Goal: Register for event/course

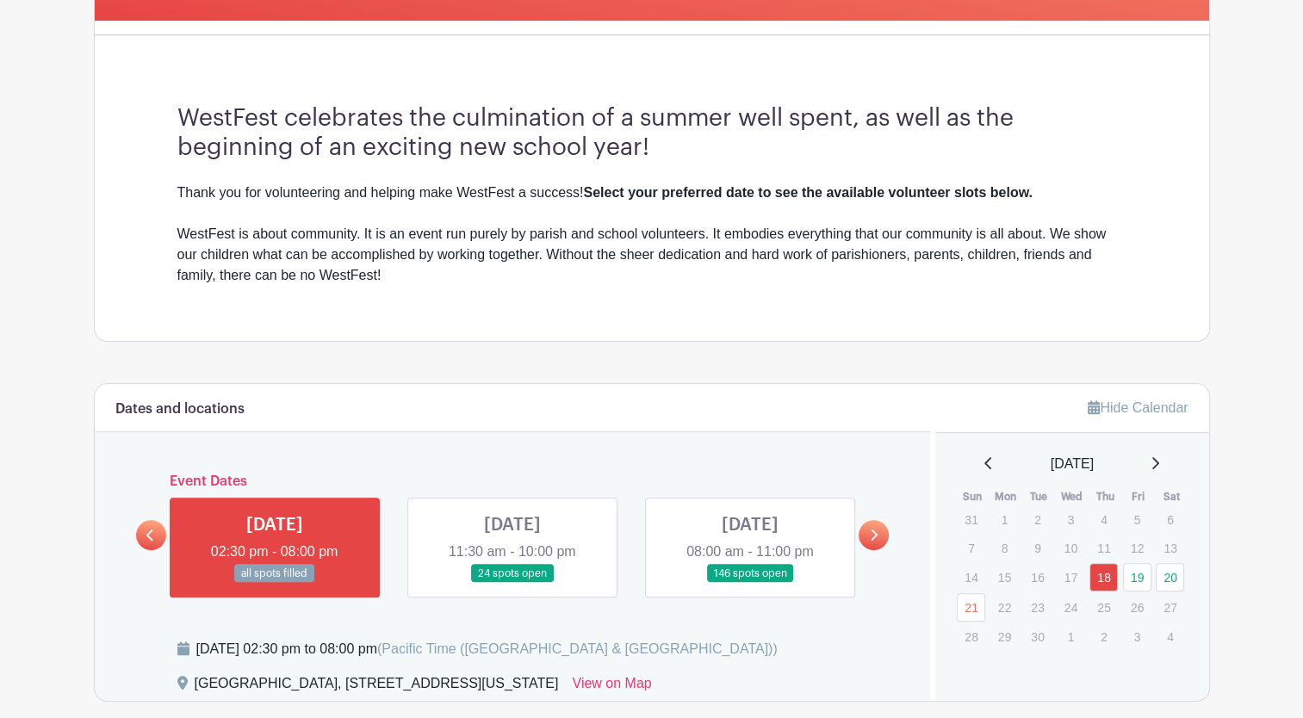
scroll to position [431, 0]
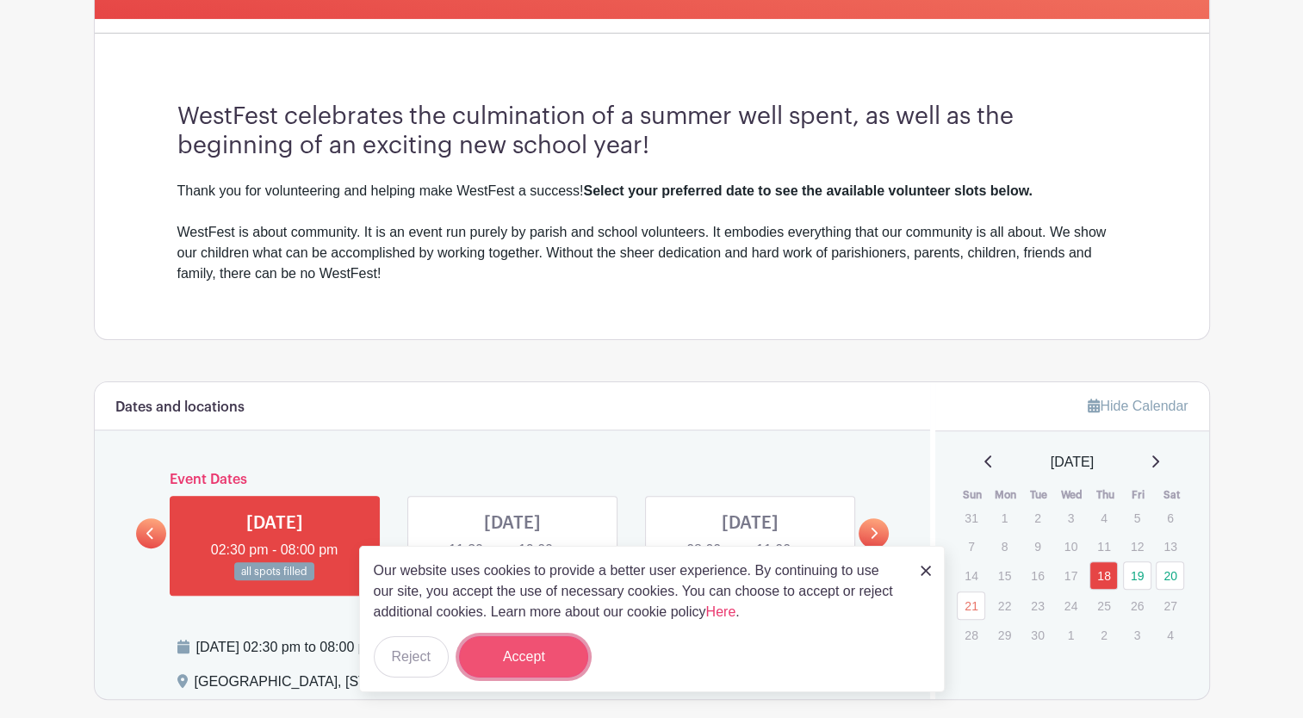
click at [531, 669] on button "Accept" at bounding box center [523, 656] width 129 height 41
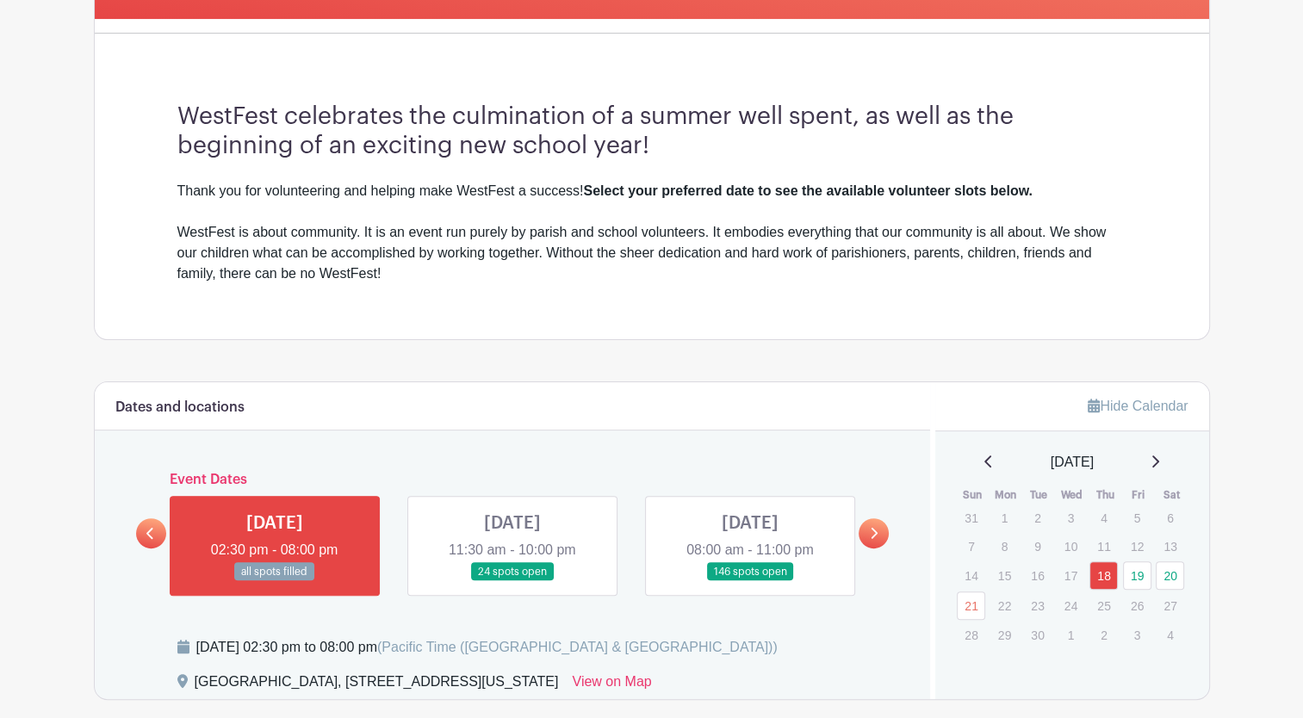
click at [750, 581] on link at bounding box center [750, 581] width 0 height 0
click at [1167, 576] on link "20" at bounding box center [1170, 576] width 28 height 28
click at [1171, 579] on link "20" at bounding box center [1170, 576] width 28 height 28
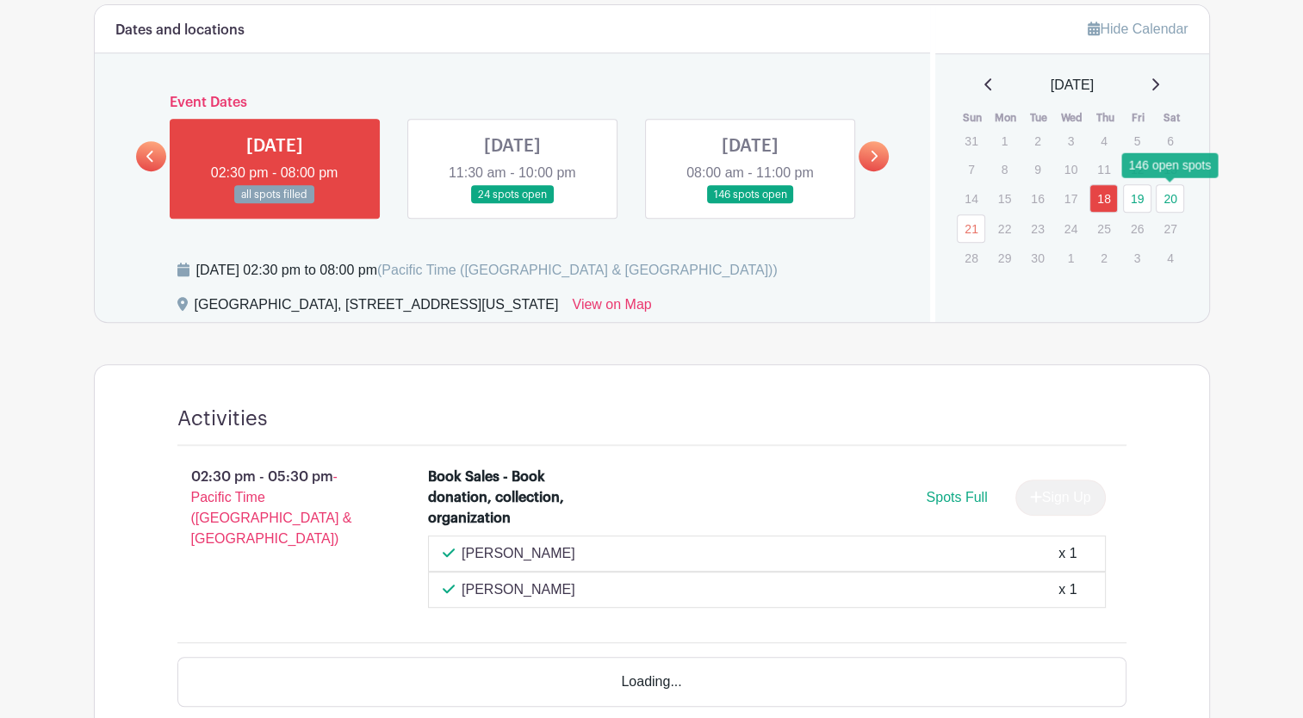
scroll to position [810, 0]
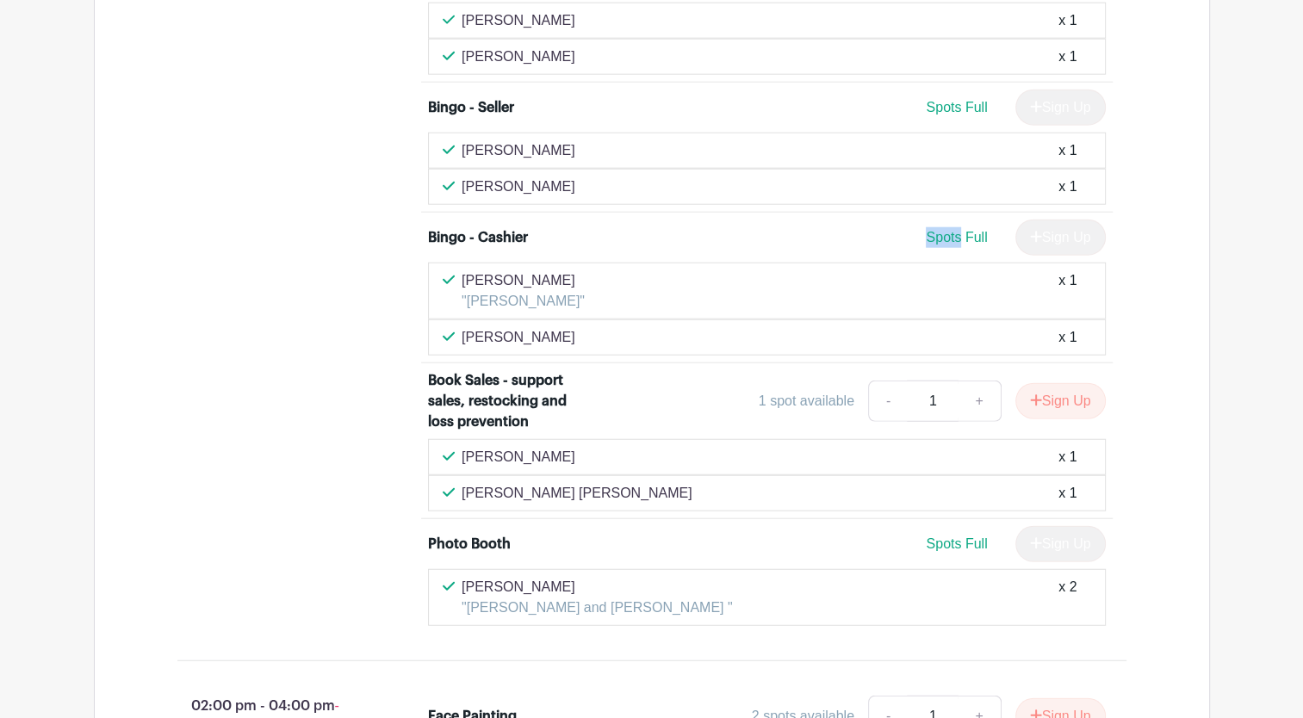
scroll to position [4343, 0]
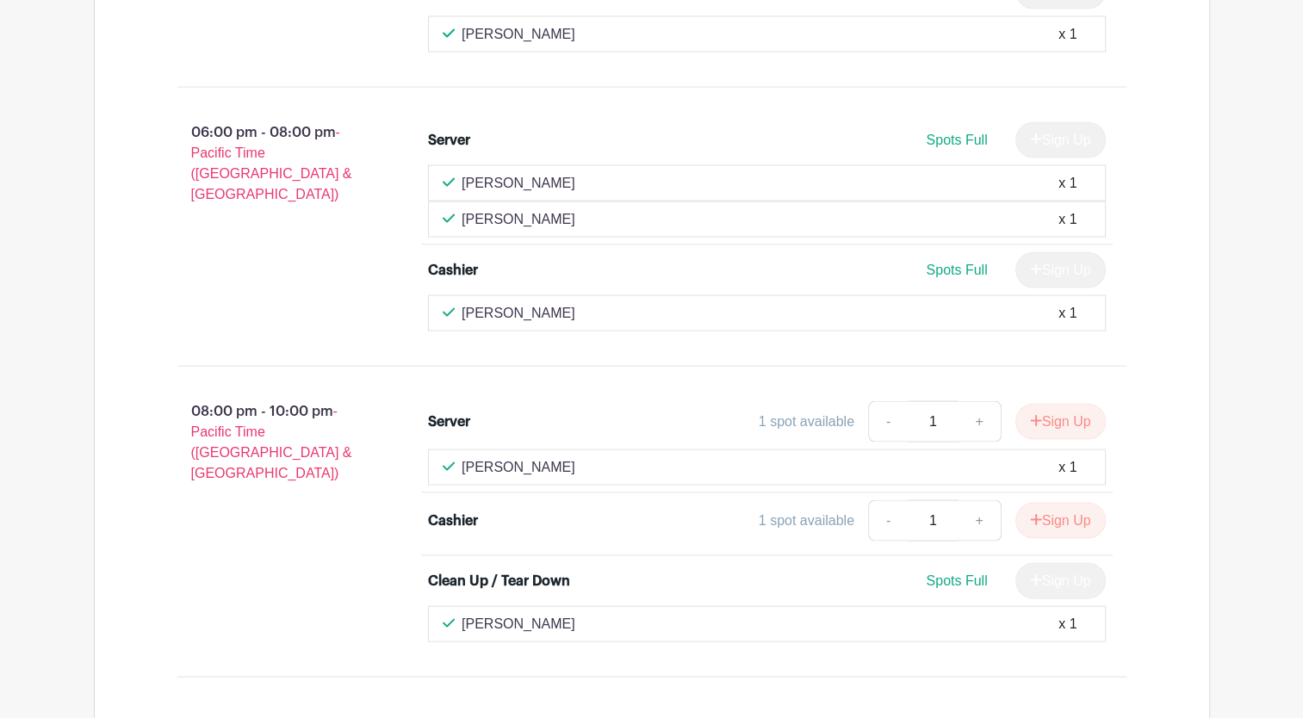
scroll to position [16531, 0]
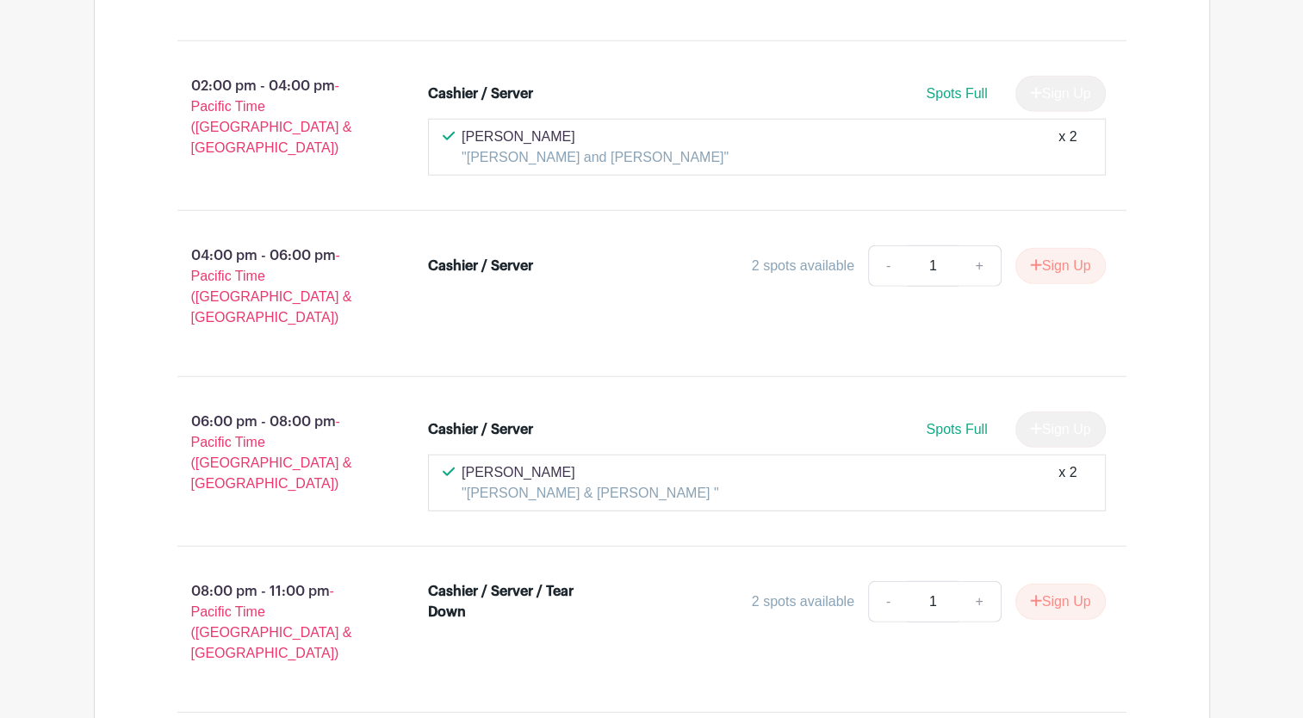
scroll to position [17841, 0]
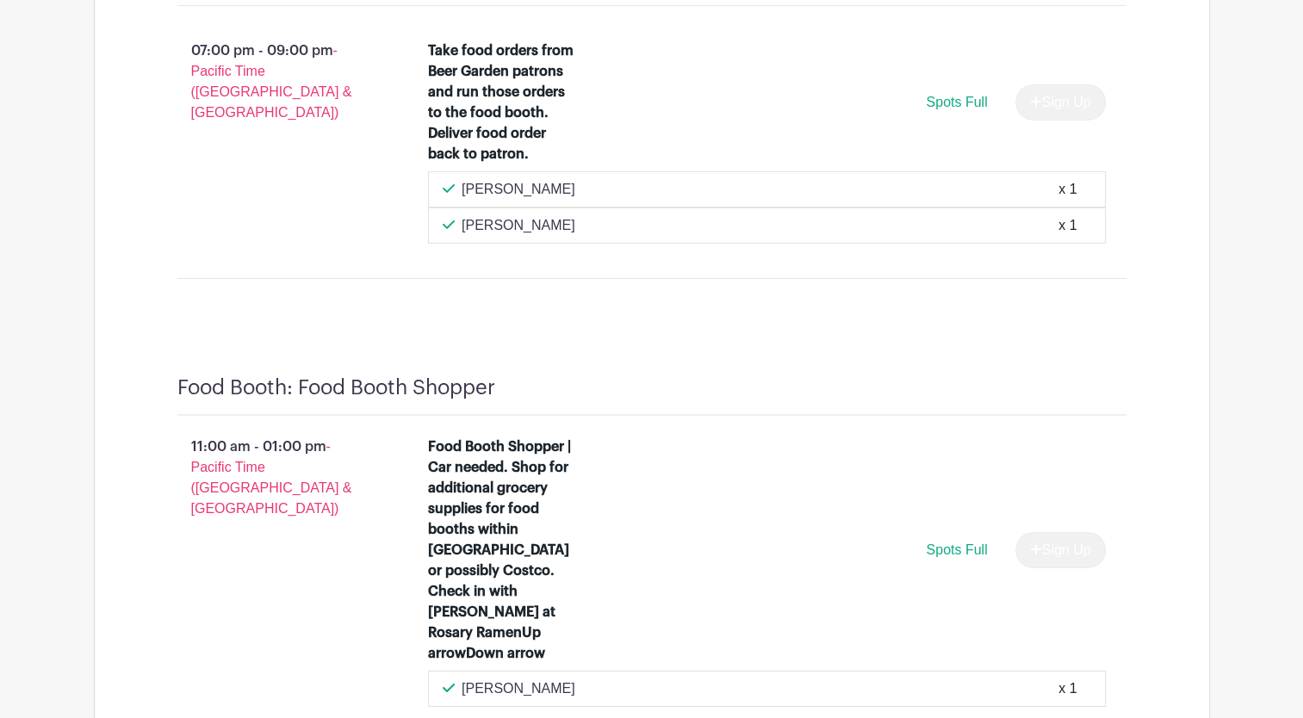
scroll to position [18679, 0]
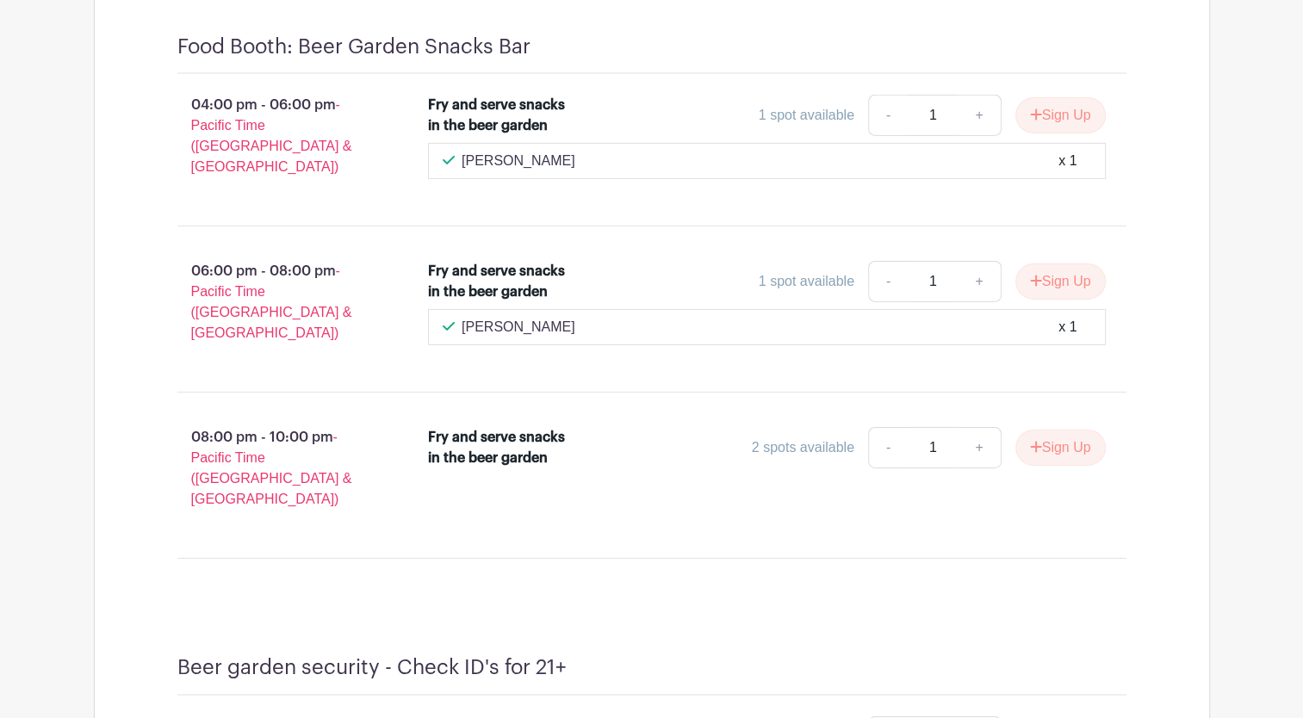
scroll to position [25135, 0]
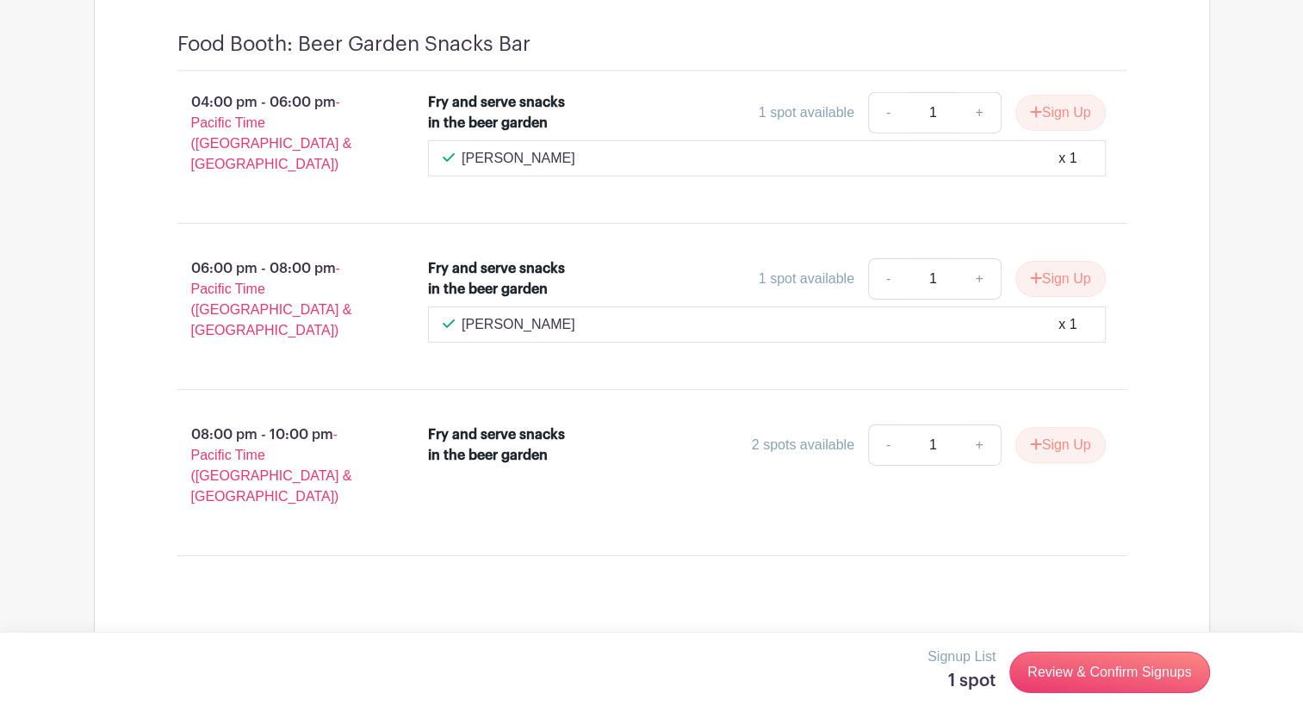
click at [1153, 680] on link "Review & Confirm Signups" at bounding box center [1109, 672] width 200 height 41
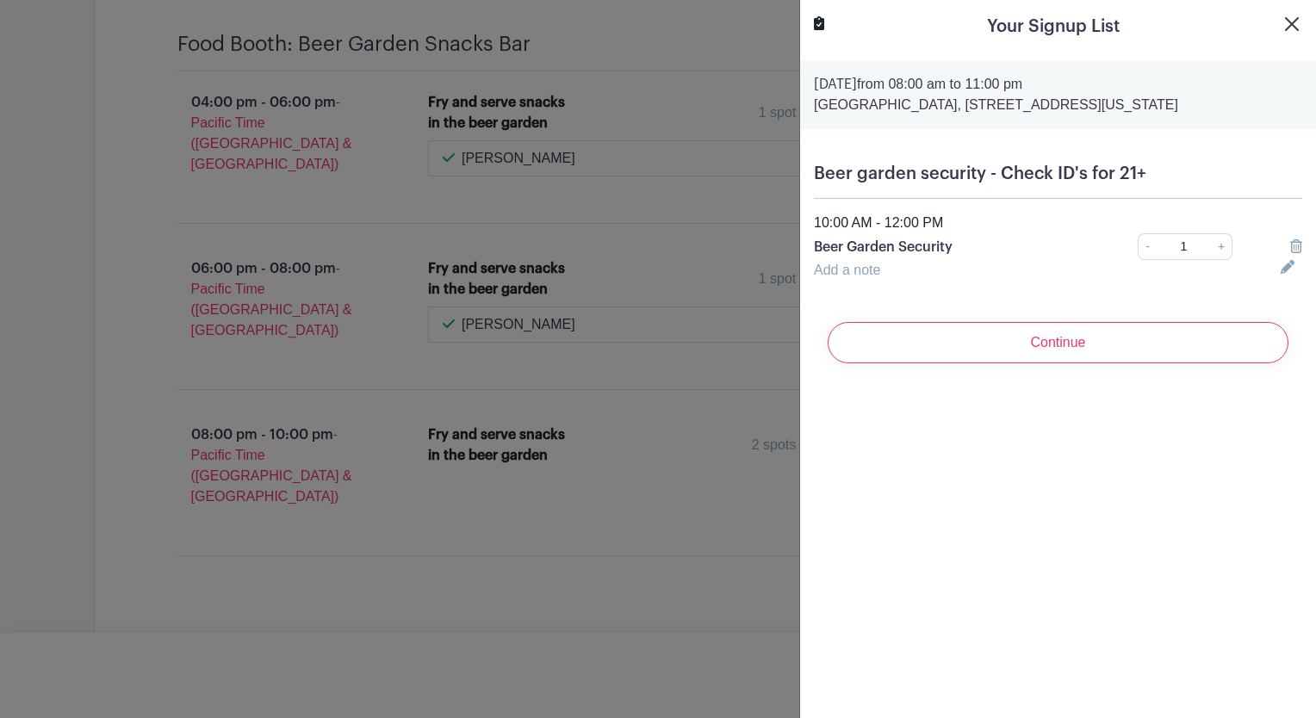
click at [1286, 19] on button "Close" at bounding box center [1292, 24] width 21 height 21
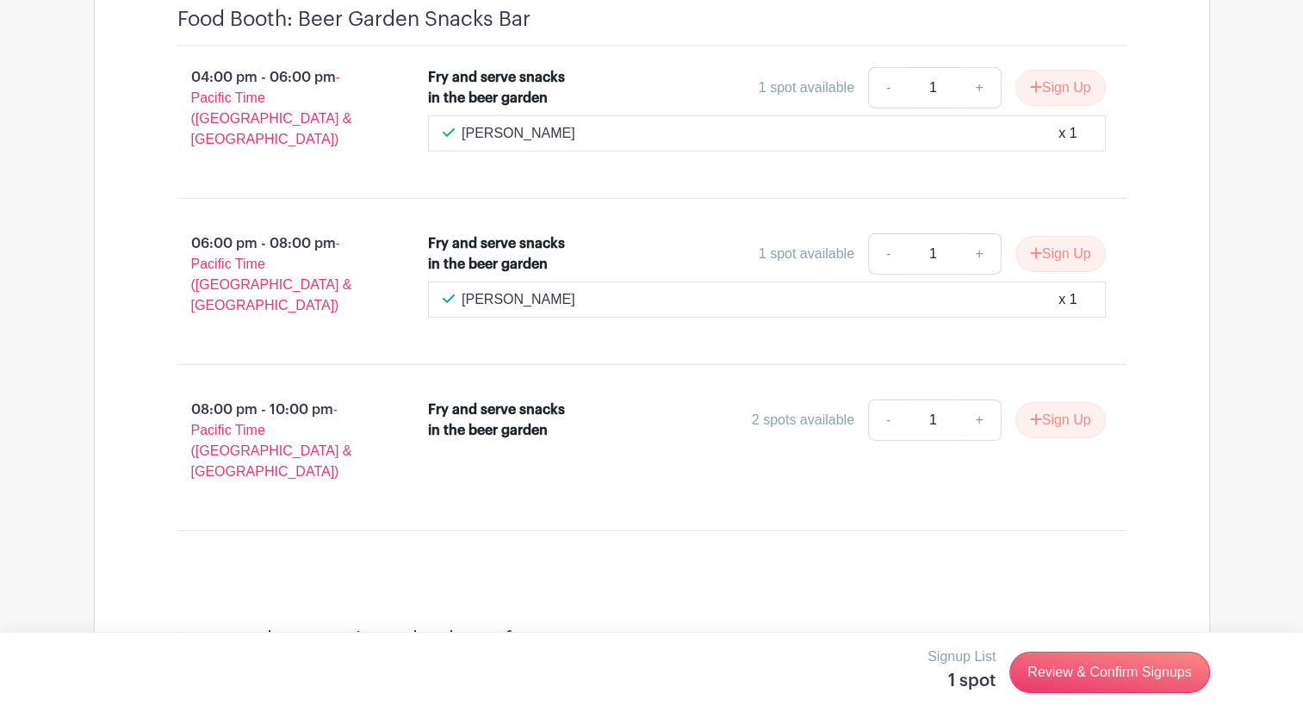
scroll to position [25160, 0]
click at [1101, 658] on link "Review & Confirm Signups" at bounding box center [1109, 672] width 200 height 41
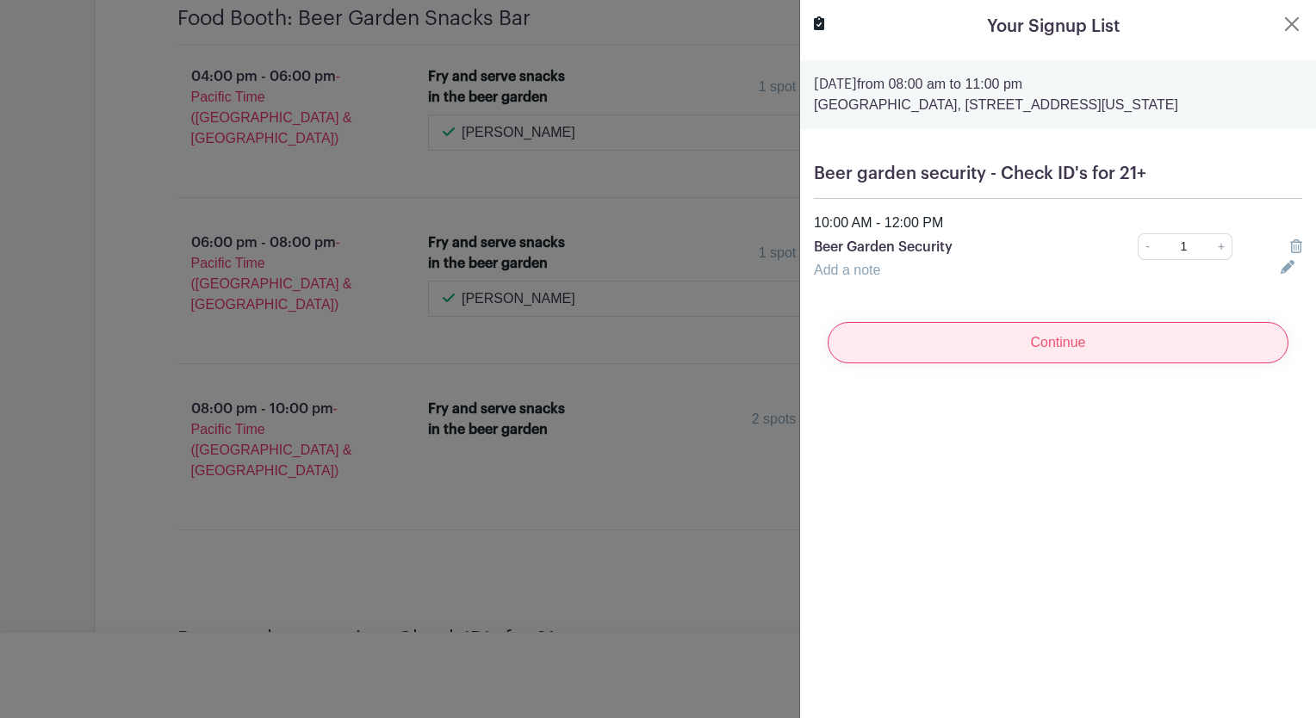
click at [1123, 344] on input "Continue" at bounding box center [1058, 342] width 461 height 41
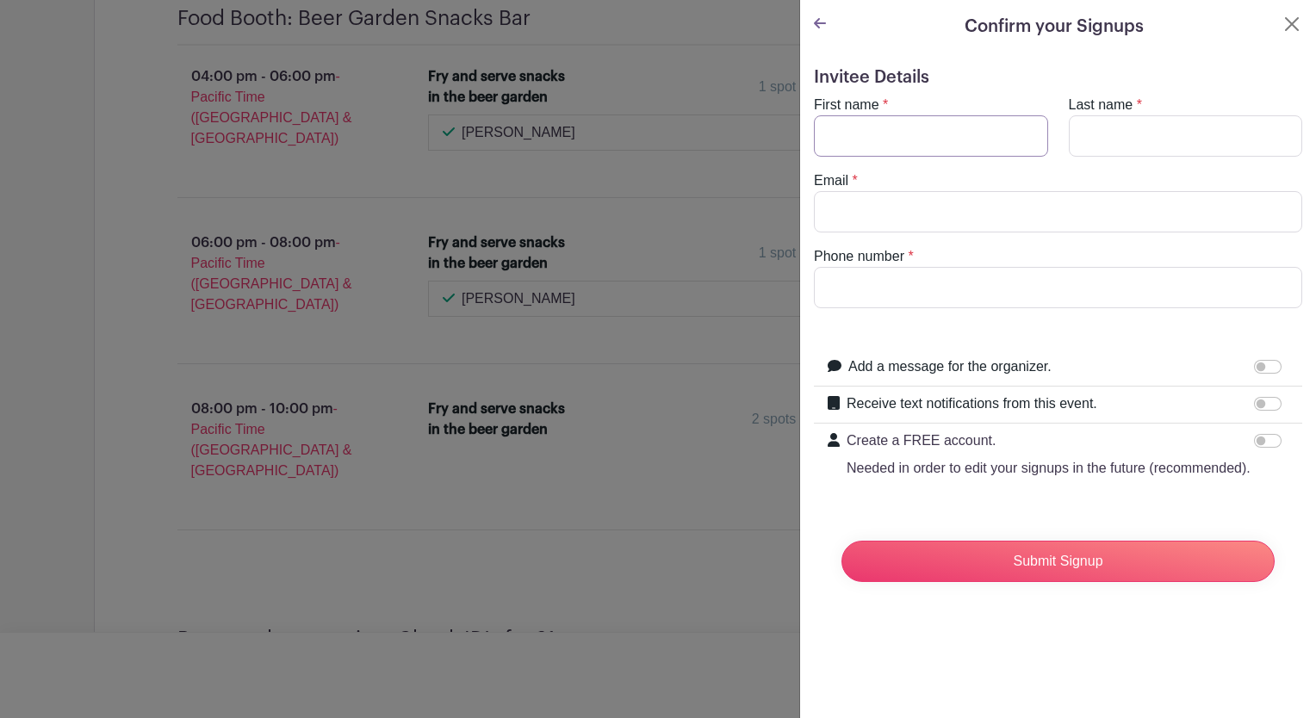
click at [913, 138] on input "First name" at bounding box center [931, 135] width 234 height 41
type input "Chris"
type input "Herbig"
type input "cherbig@costco.com"
type input "2068981845"
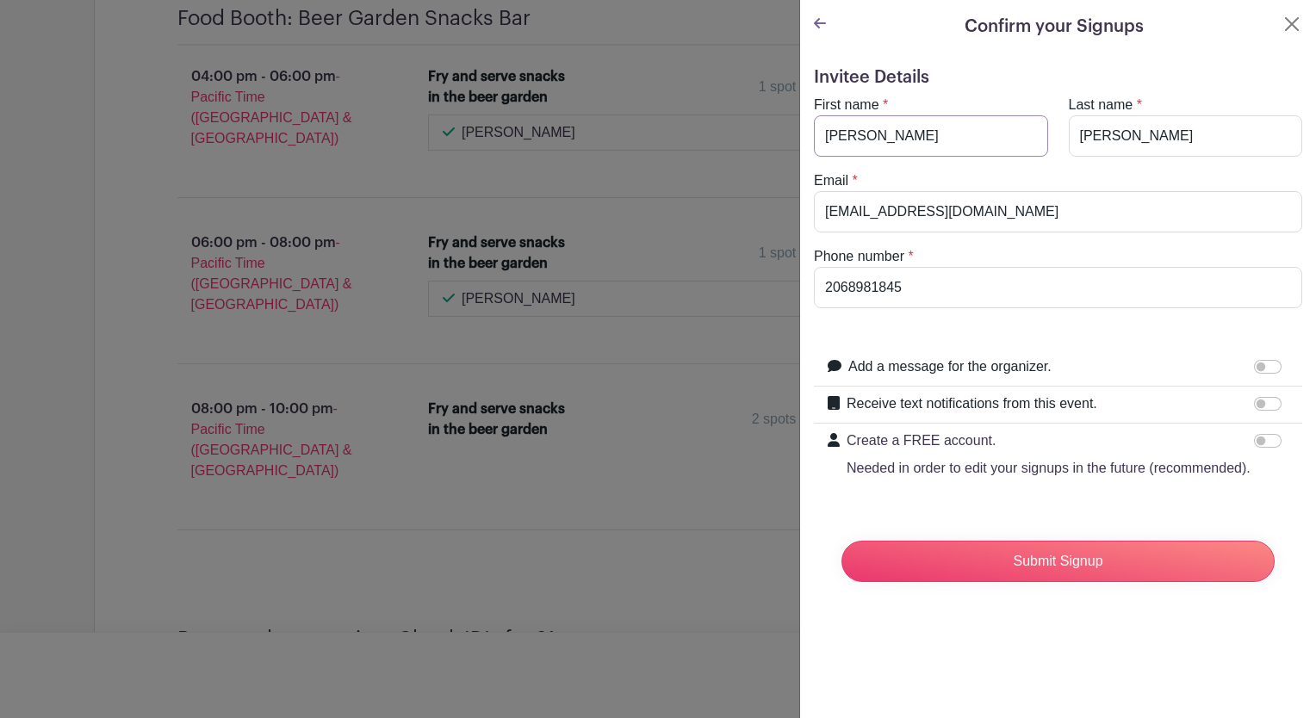
click at [1088, 582] on input "Submit Signup" at bounding box center [1057, 561] width 433 height 41
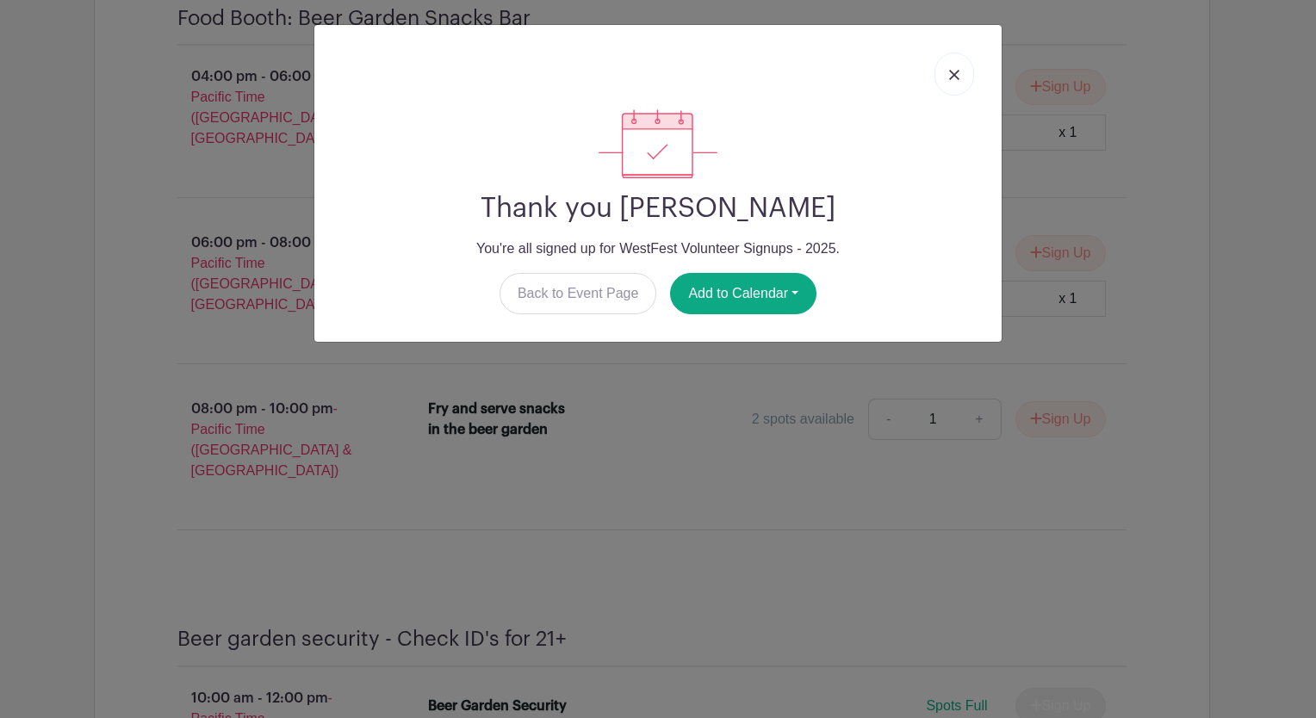
click at [749, 302] on button "Add to Calendar" at bounding box center [743, 293] width 146 height 41
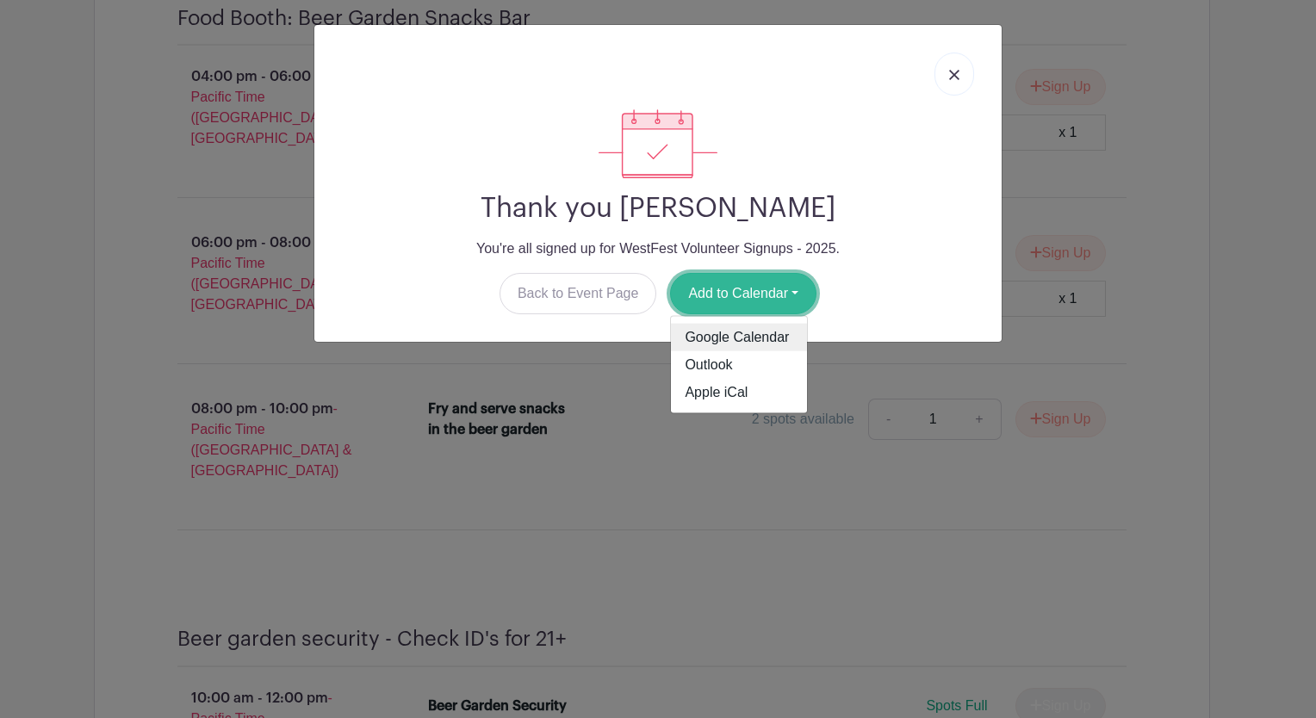
click at [753, 344] on link "Google Calendar" at bounding box center [739, 338] width 136 height 28
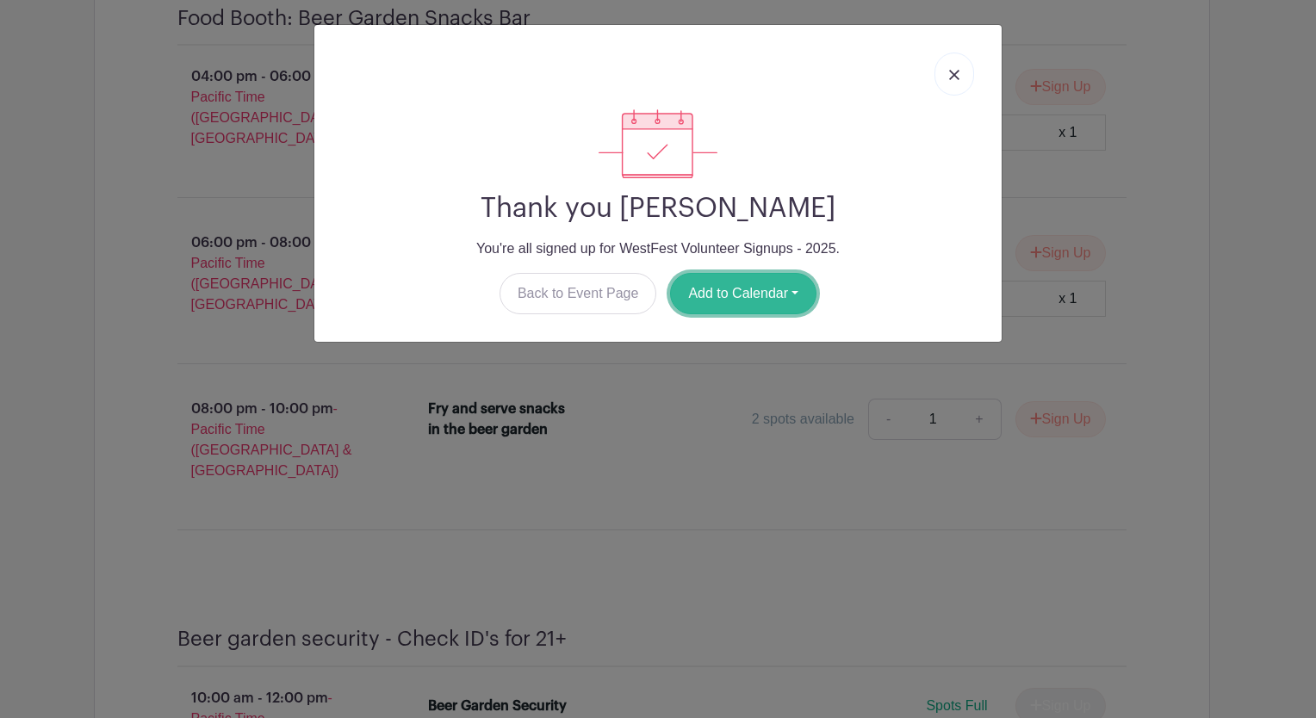
click at [761, 297] on button "Add to Calendar" at bounding box center [743, 293] width 146 height 41
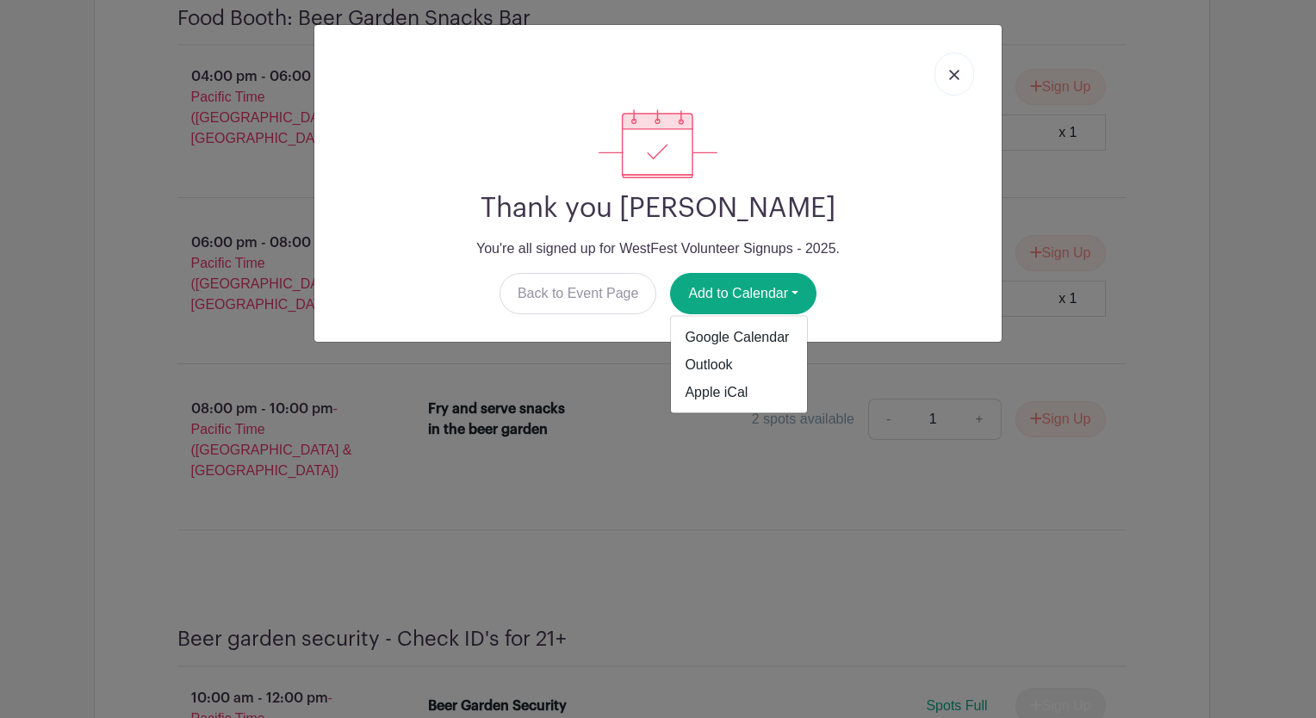
click at [959, 63] on link at bounding box center [954, 74] width 40 height 43
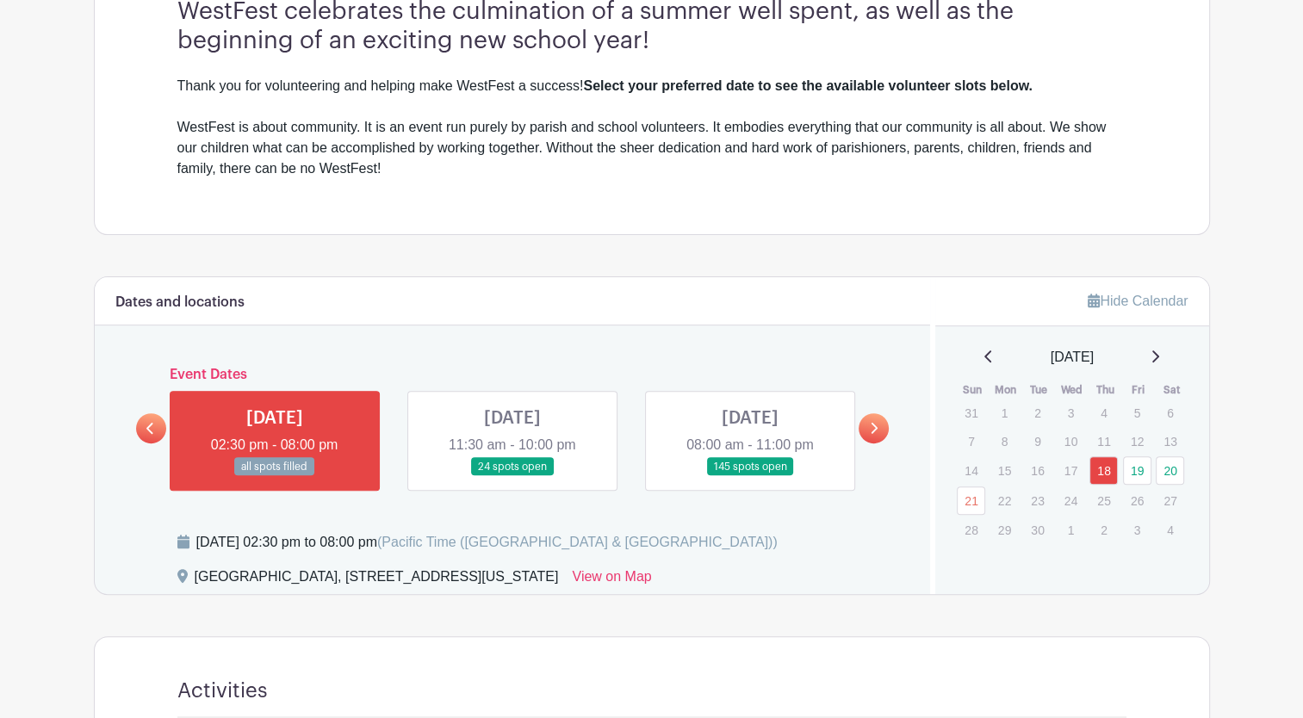
scroll to position [518, 0]
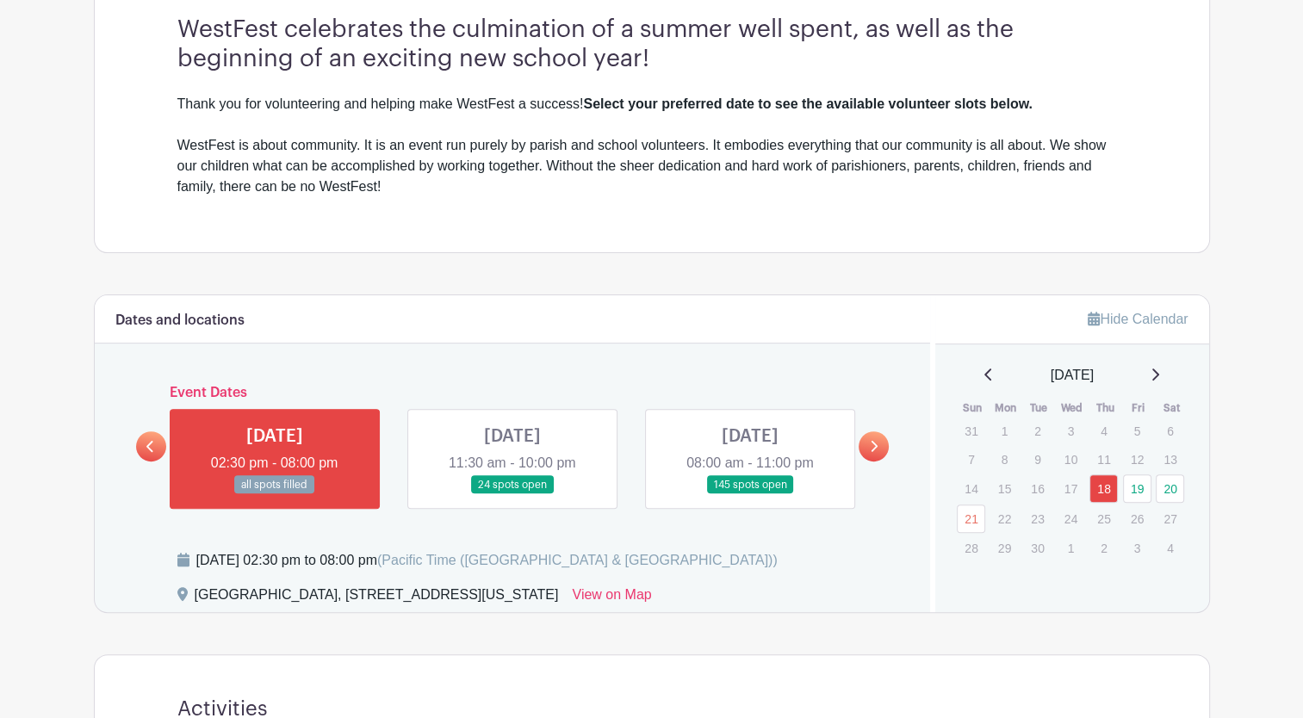
click at [1137, 487] on link "19" at bounding box center [1137, 489] width 28 height 28
click at [1170, 487] on link "20" at bounding box center [1170, 489] width 28 height 28
click at [1135, 489] on link "19" at bounding box center [1137, 489] width 28 height 28
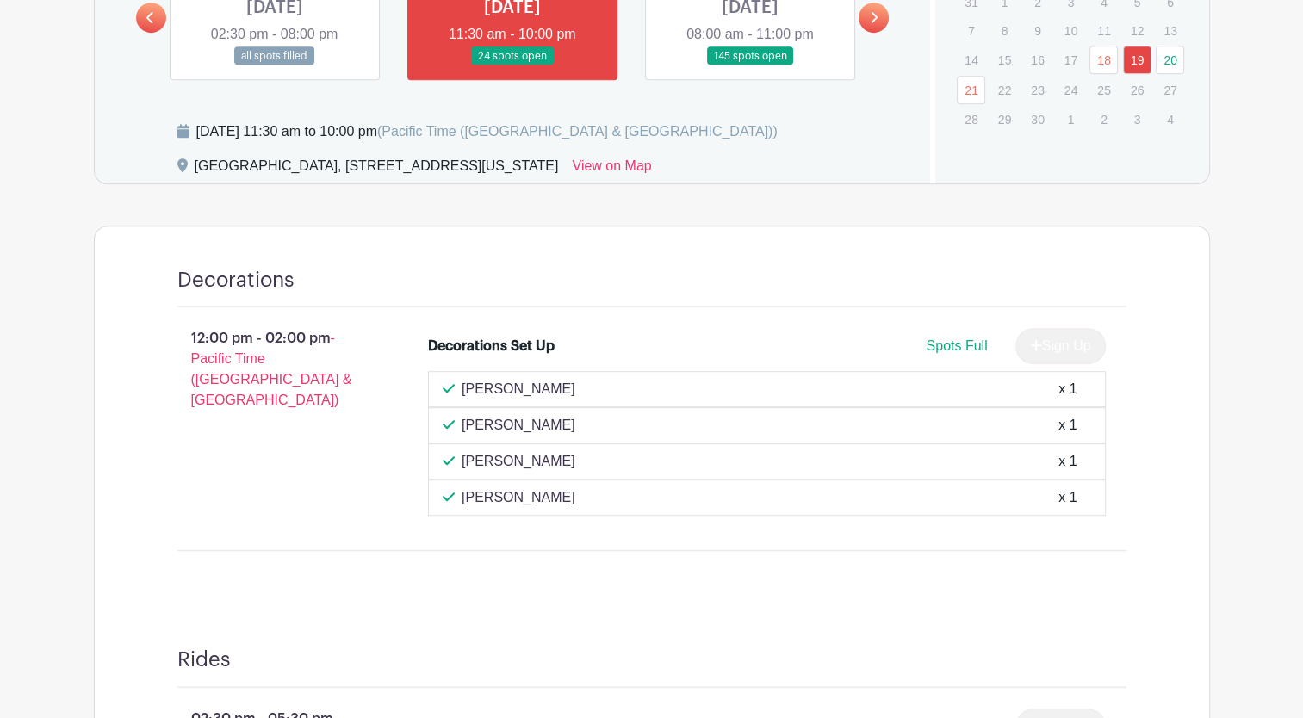
scroll to position [971, 0]
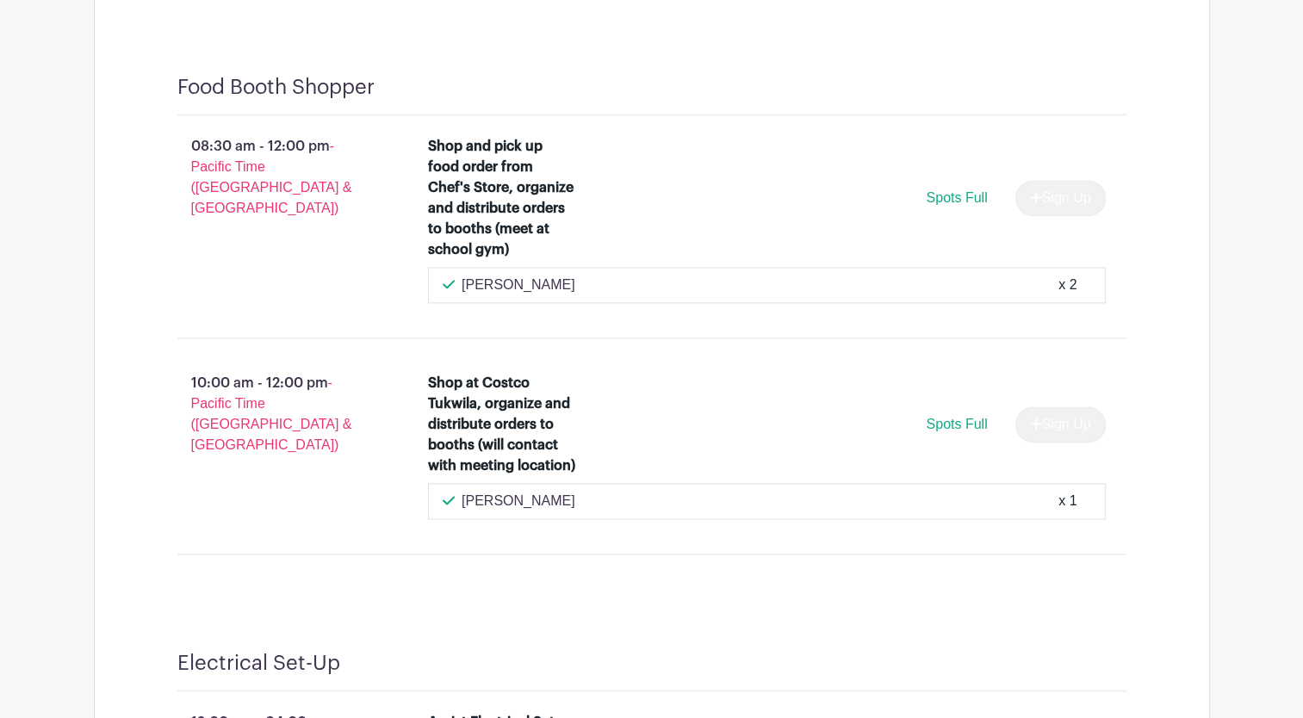
scroll to position [15450, 0]
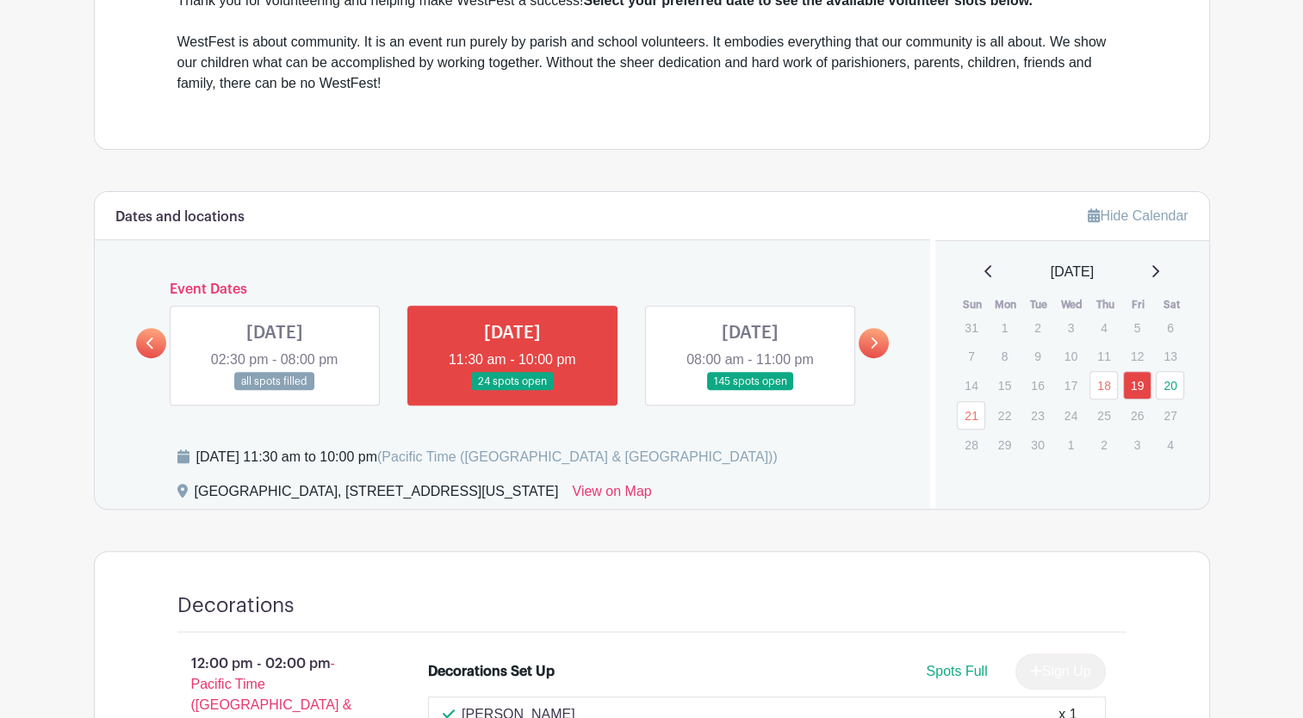
scroll to position [624, 0]
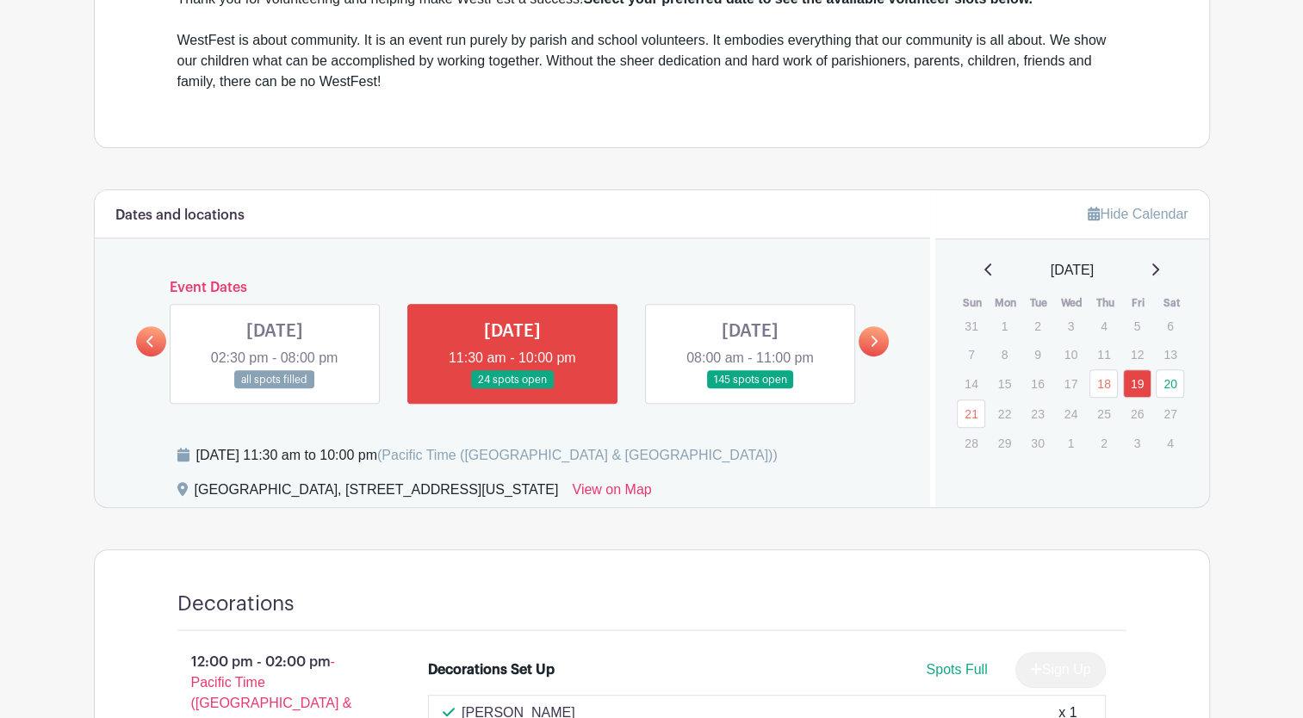
click at [1167, 384] on link "20" at bounding box center [1170, 383] width 28 height 28
click at [1171, 382] on link "20" at bounding box center [1170, 383] width 28 height 28
click at [1178, 388] on link "20" at bounding box center [1170, 383] width 28 height 28
click at [1170, 381] on link "20" at bounding box center [1170, 383] width 28 height 28
click at [1177, 384] on link "20" at bounding box center [1170, 383] width 28 height 28
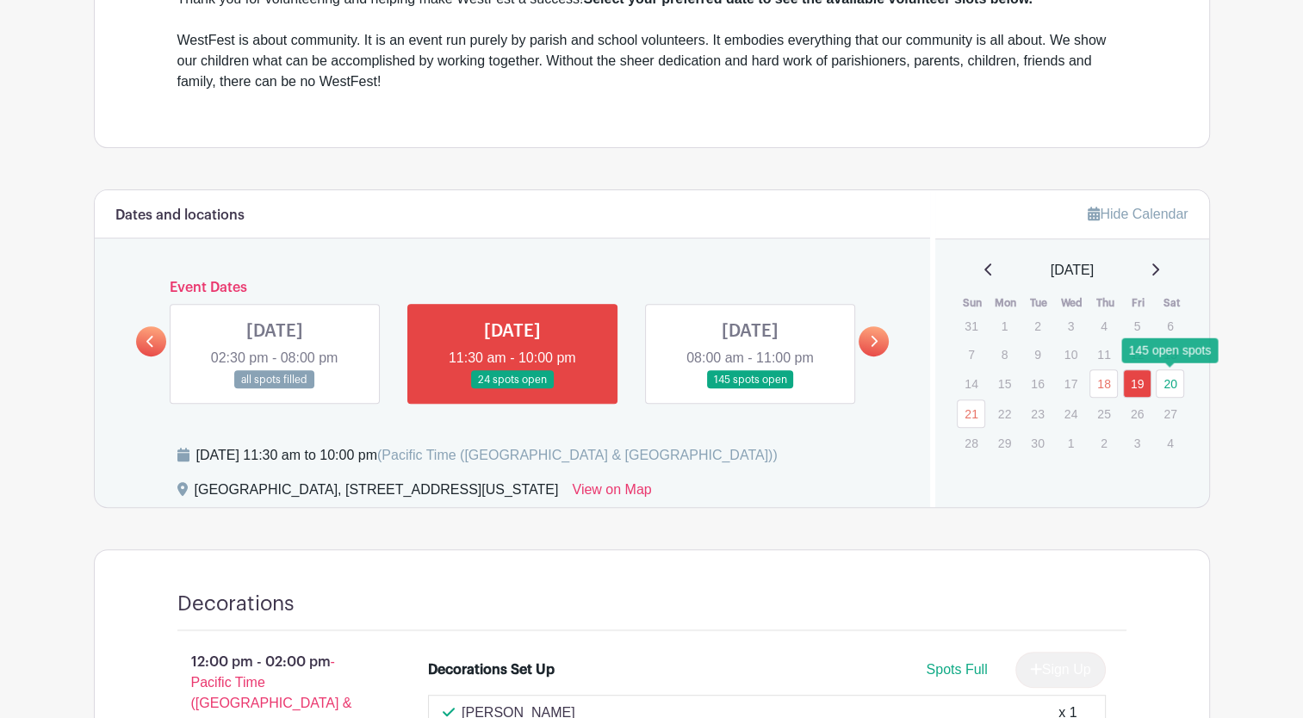
click at [1177, 384] on link "20" at bounding box center [1170, 383] width 28 height 28
click at [750, 389] on link at bounding box center [750, 389] width 0 height 0
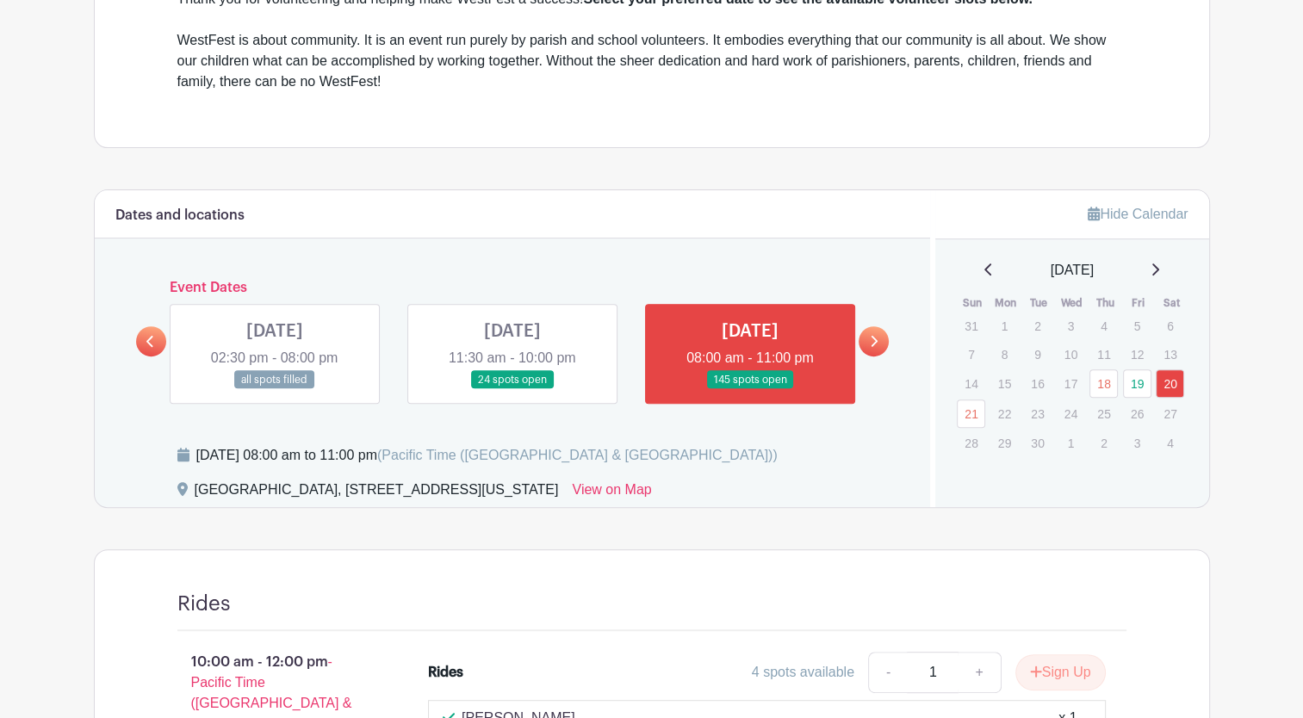
click at [750, 389] on link at bounding box center [750, 389] width 0 height 0
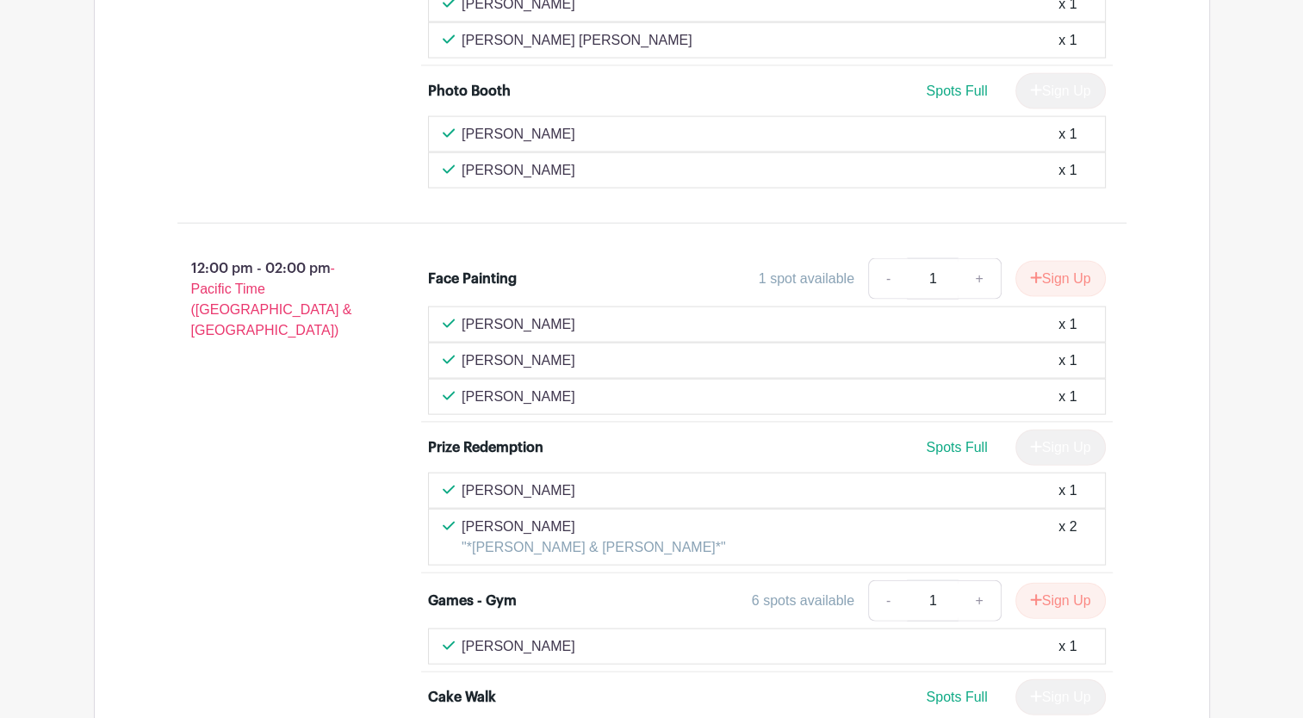
scroll to position [3795, 0]
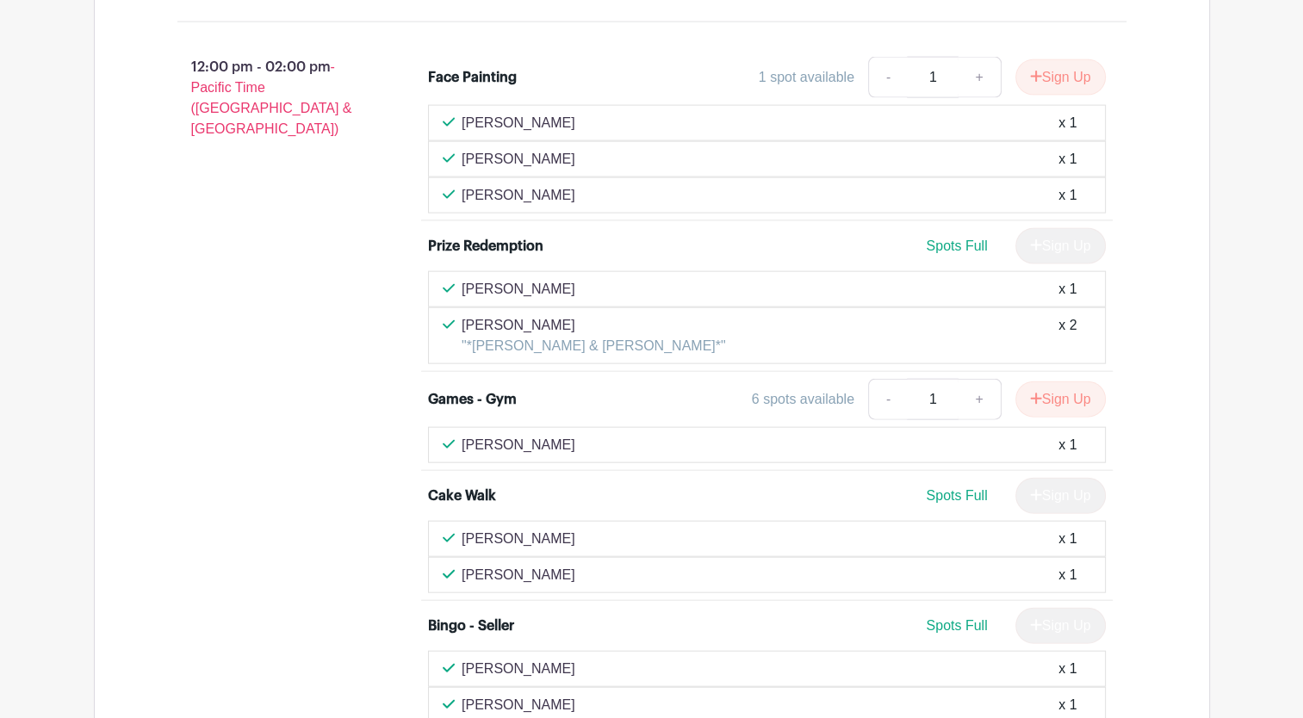
click at [1162, 649] on div "12:00 pm - 02:00 pm - Pacific Time ([GEOGRAPHIC_DATA] & [GEOGRAPHIC_DATA]) Face…" at bounding box center [652, 600] width 1032 height 1129
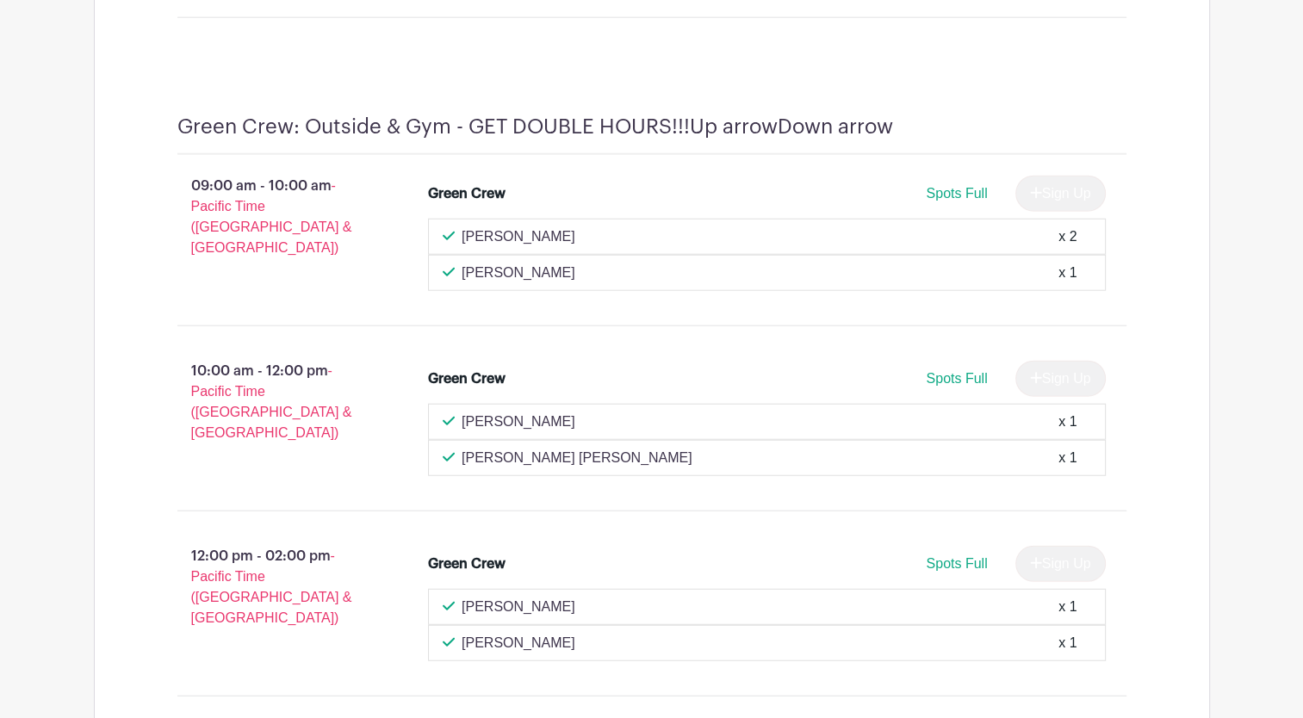
scroll to position [23954, 0]
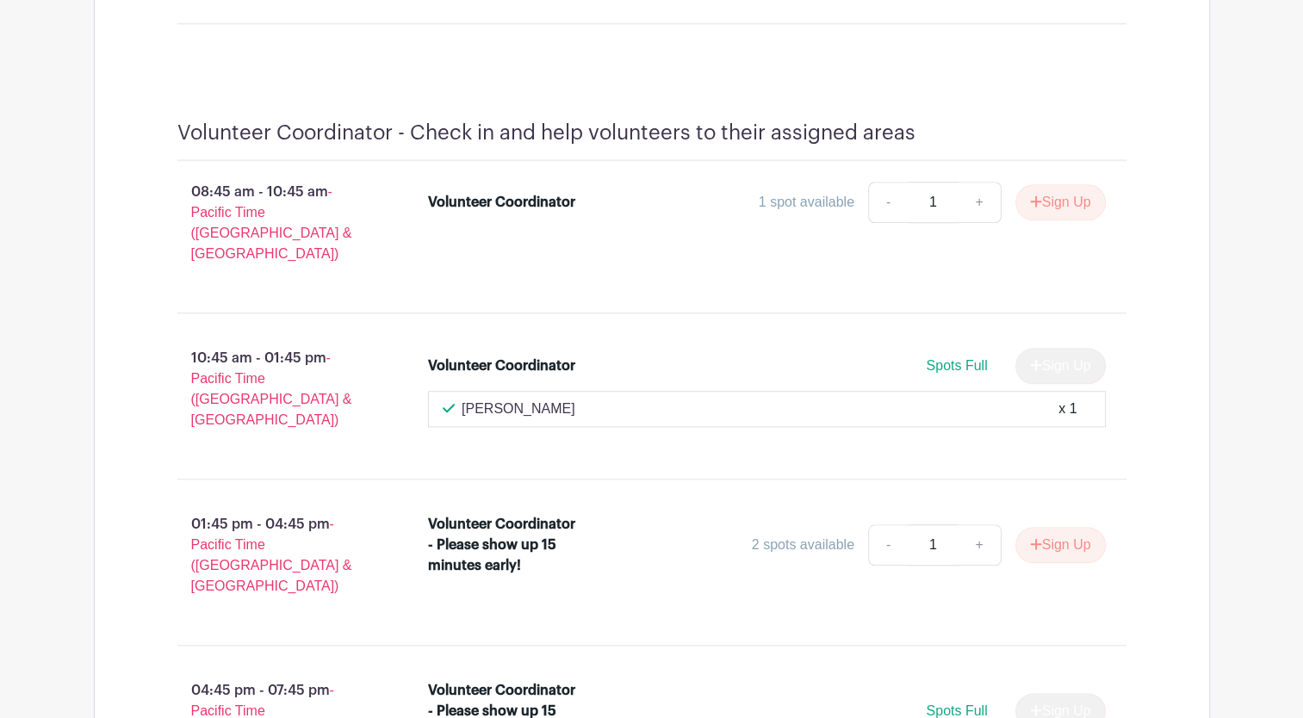
scroll to position [27481, 0]
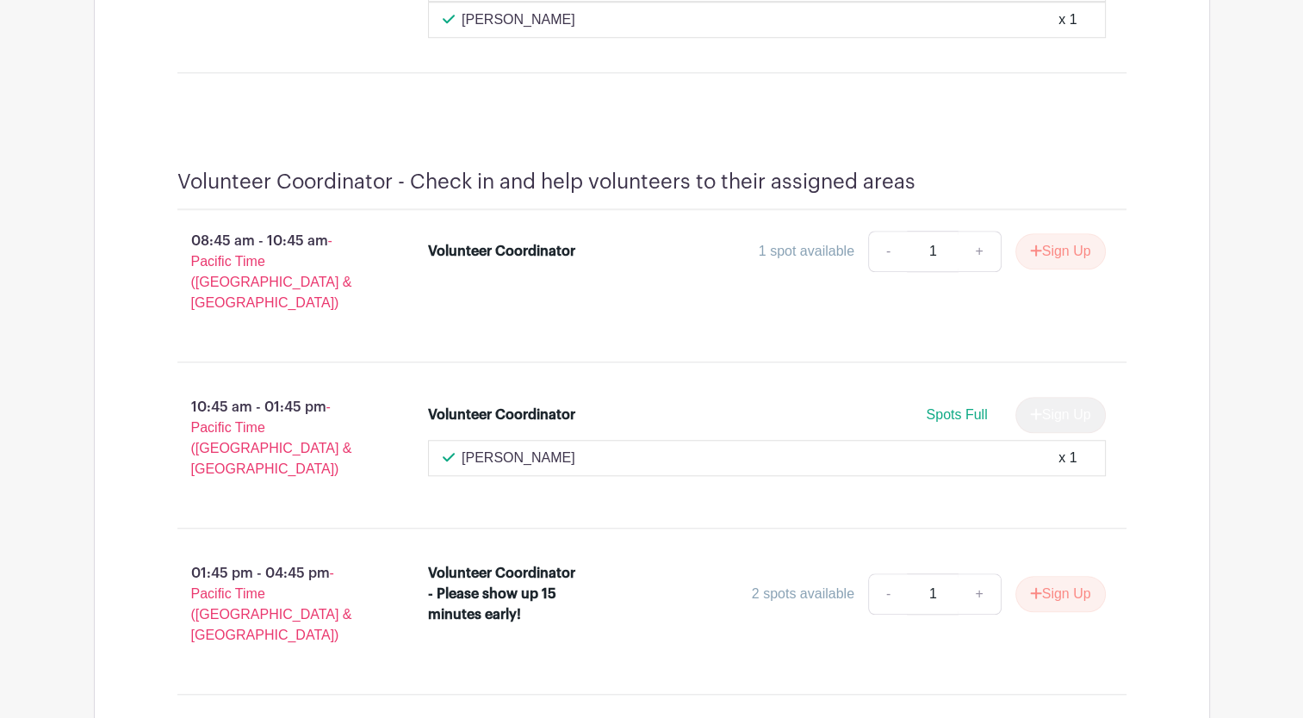
click at [1164, 553] on div "08:45 am - 10:45 am - Pacific Time ([GEOGRAPHIC_DATA] & [GEOGRAPHIC_DATA]) Volu…" at bounding box center [652, 641] width 1032 height 862
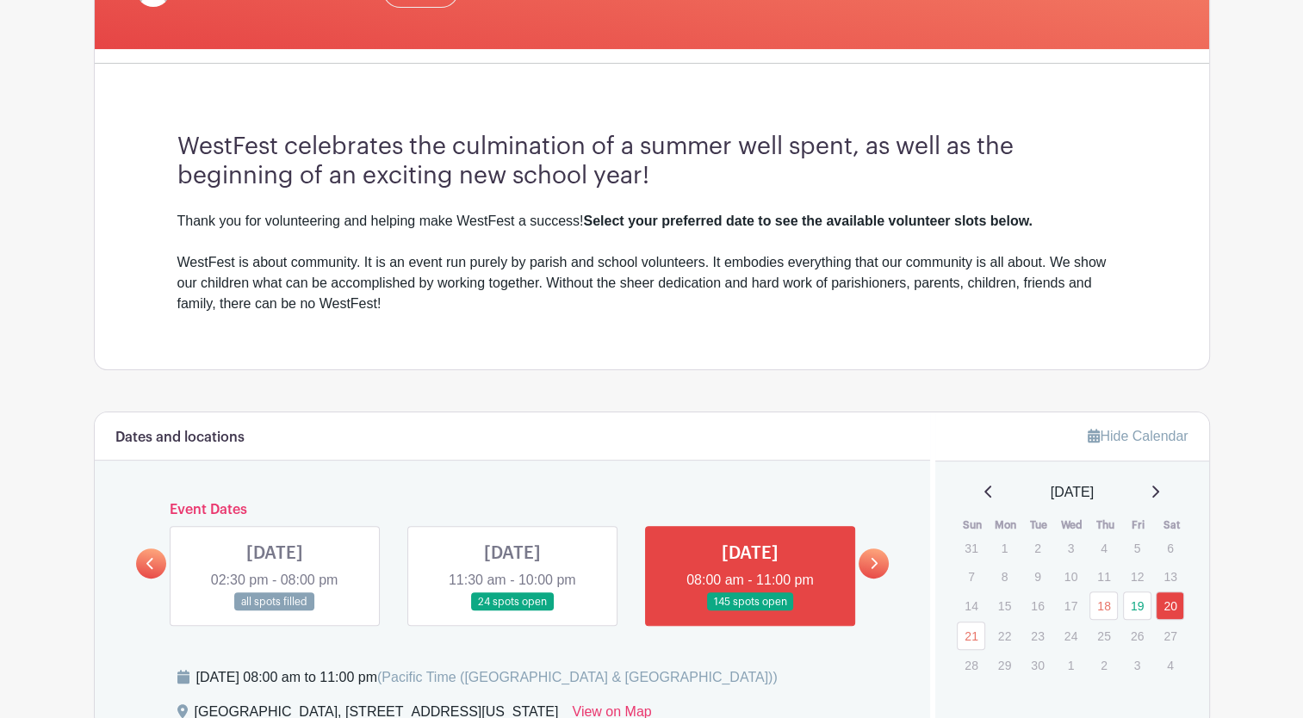
scroll to position [413, 0]
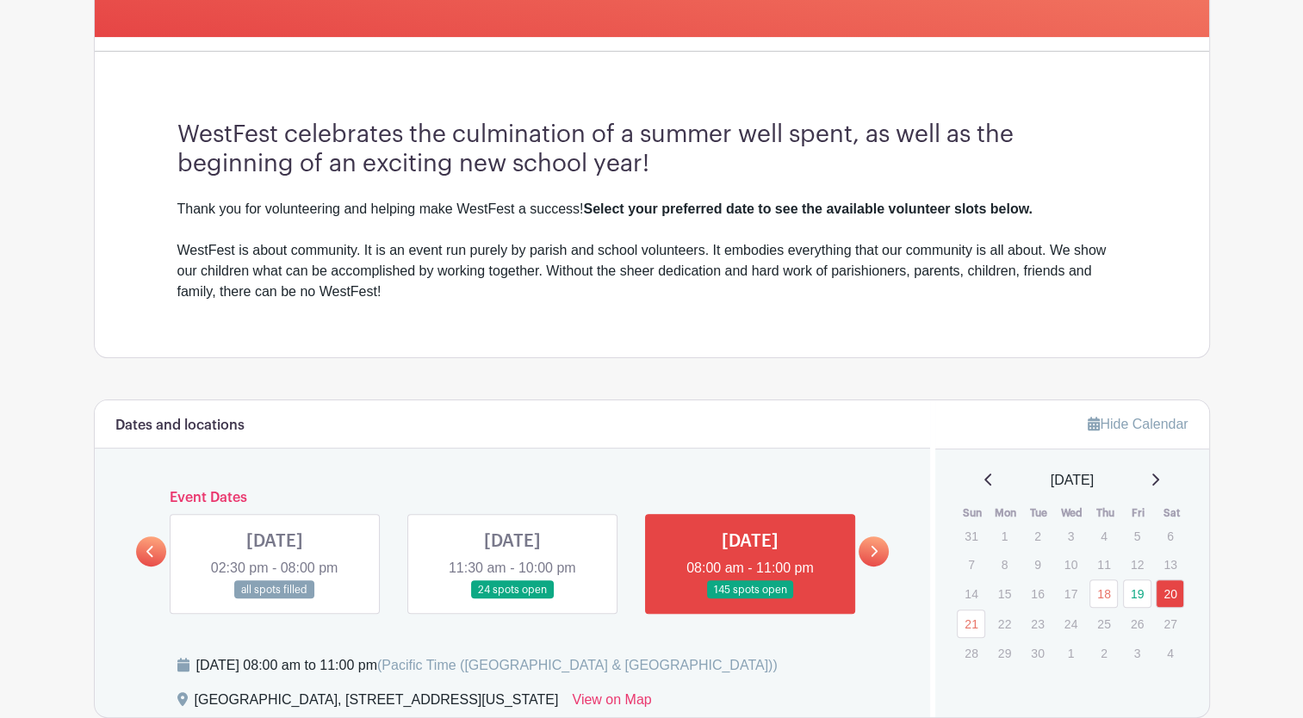
click at [972, 624] on link "21" at bounding box center [971, 624] width 28 height 28
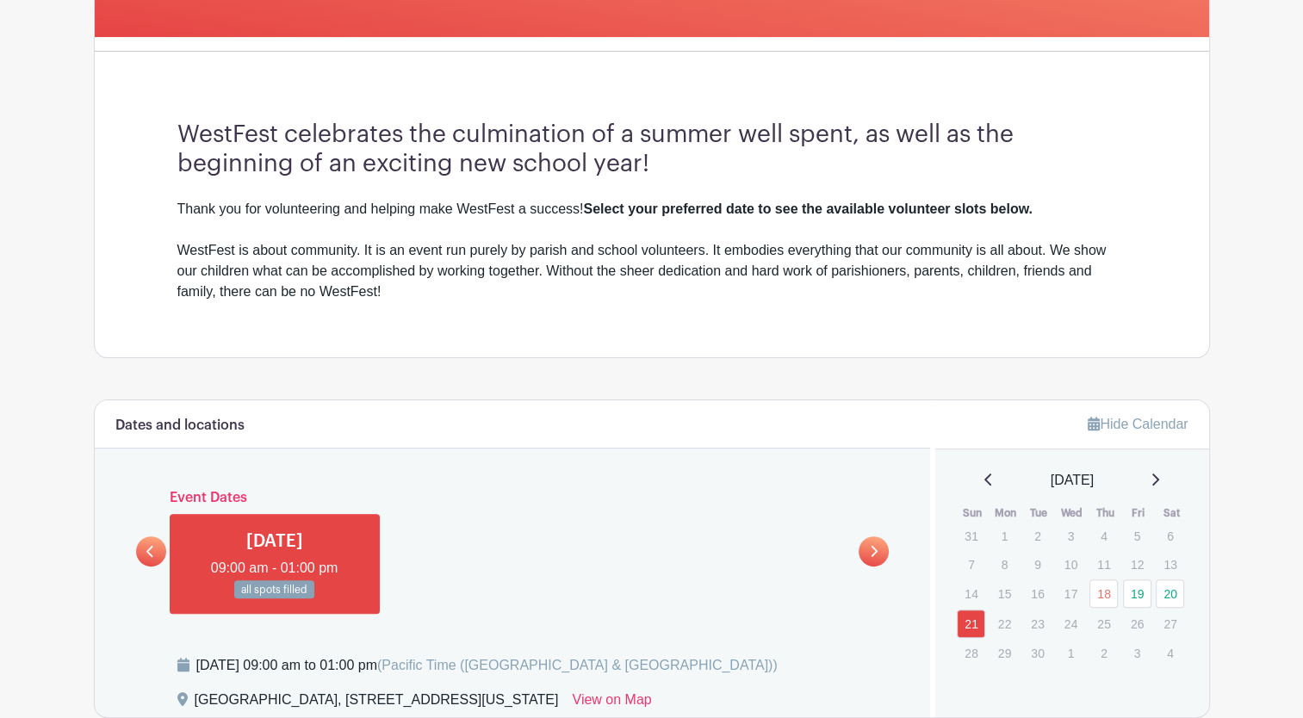
click at [1171, 594] on link "20" at bounding box center [1170, 594] width 28 height 28
click at [1173, 591] on link "20" at bounding box center [1170, 594] width 28 height 28
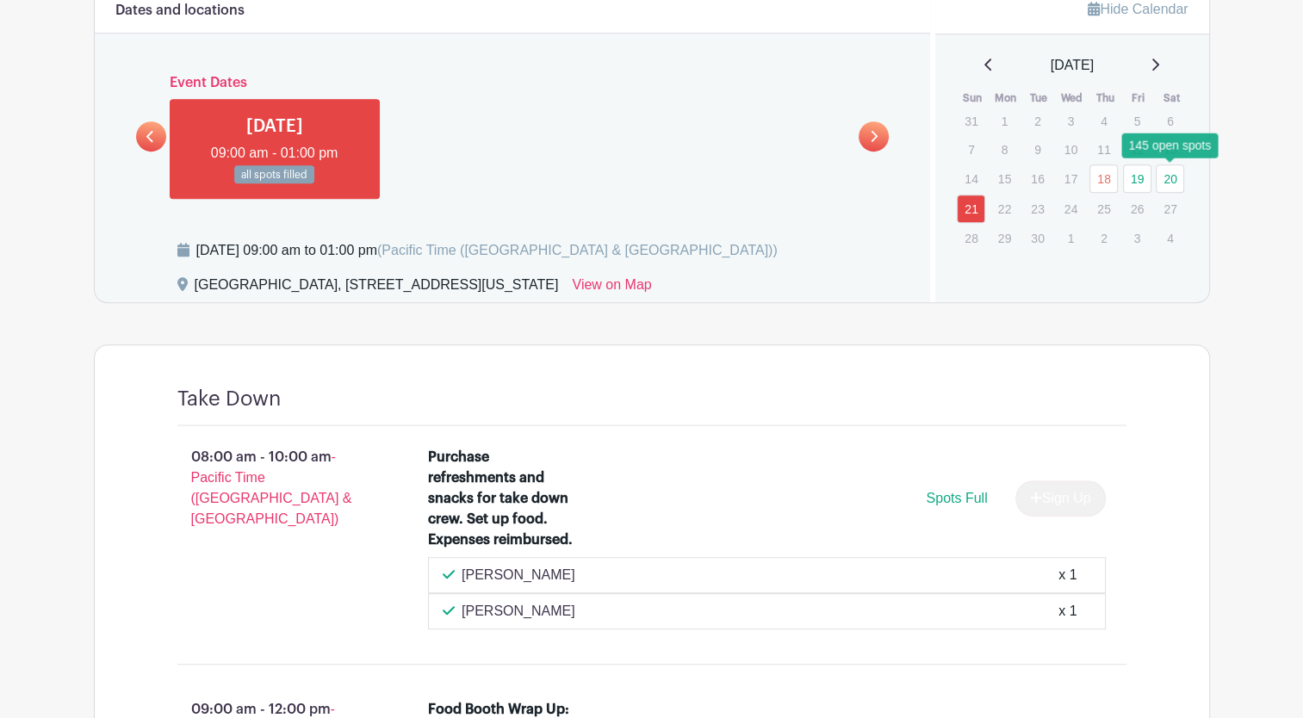
scroll to position [843, 0]
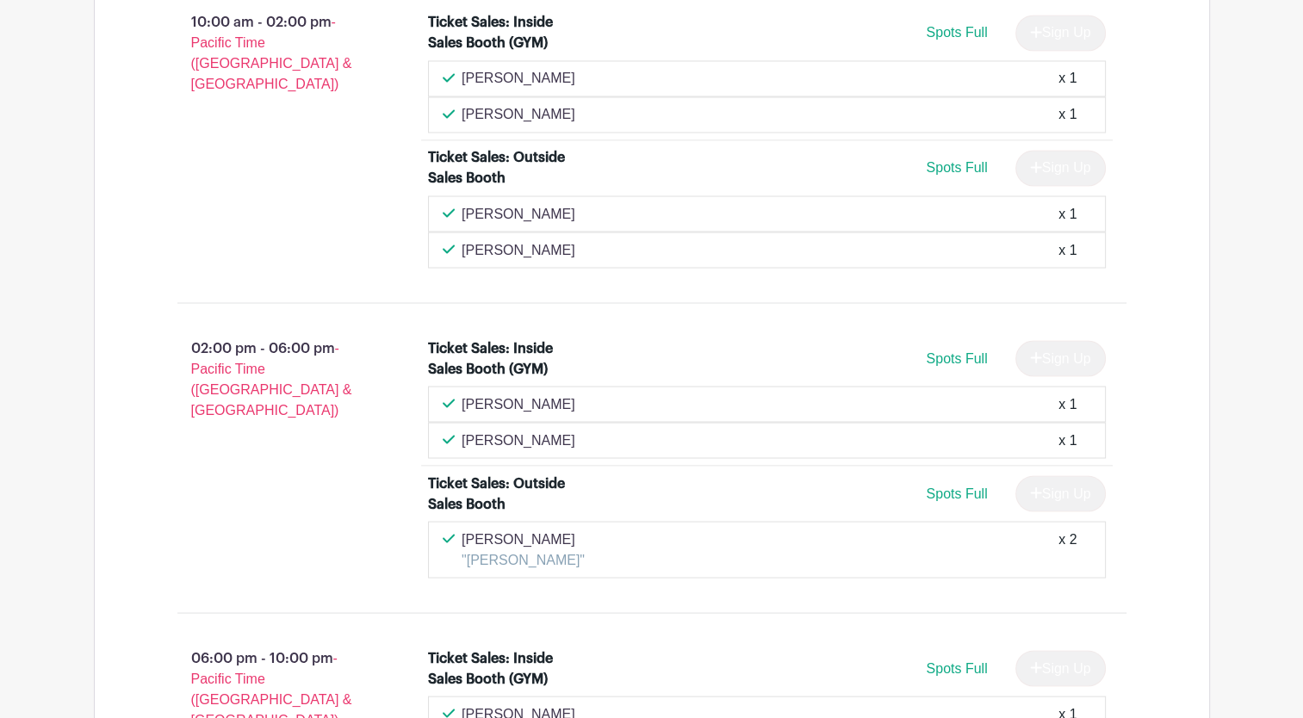
scroll to position [9579, 0]
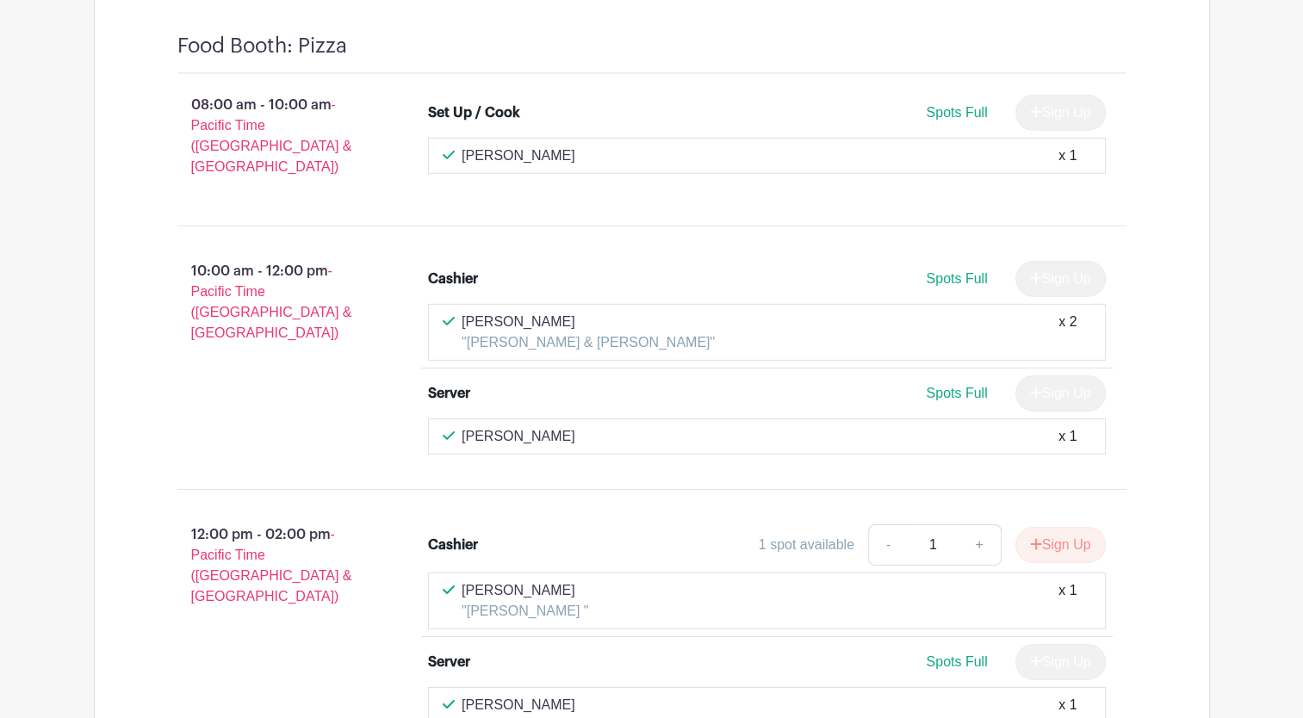
scroll to position [12032, 0]
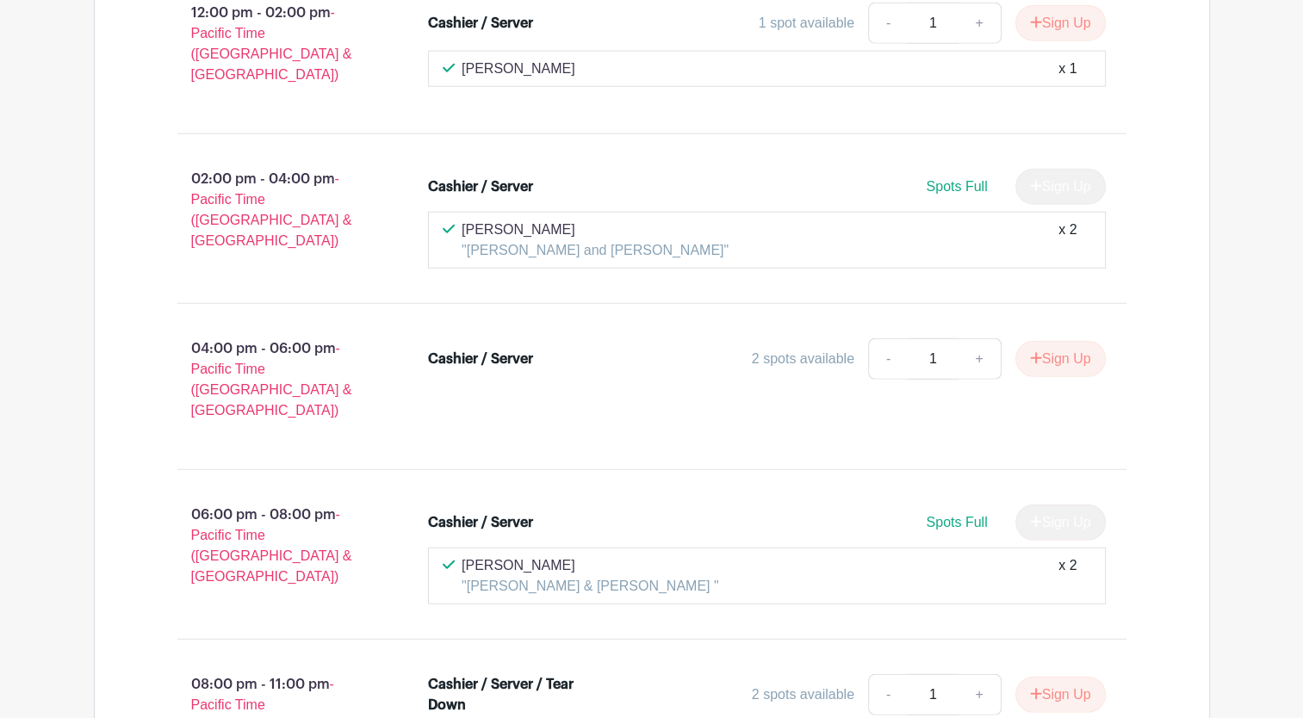
scroll to position [17704, 0]
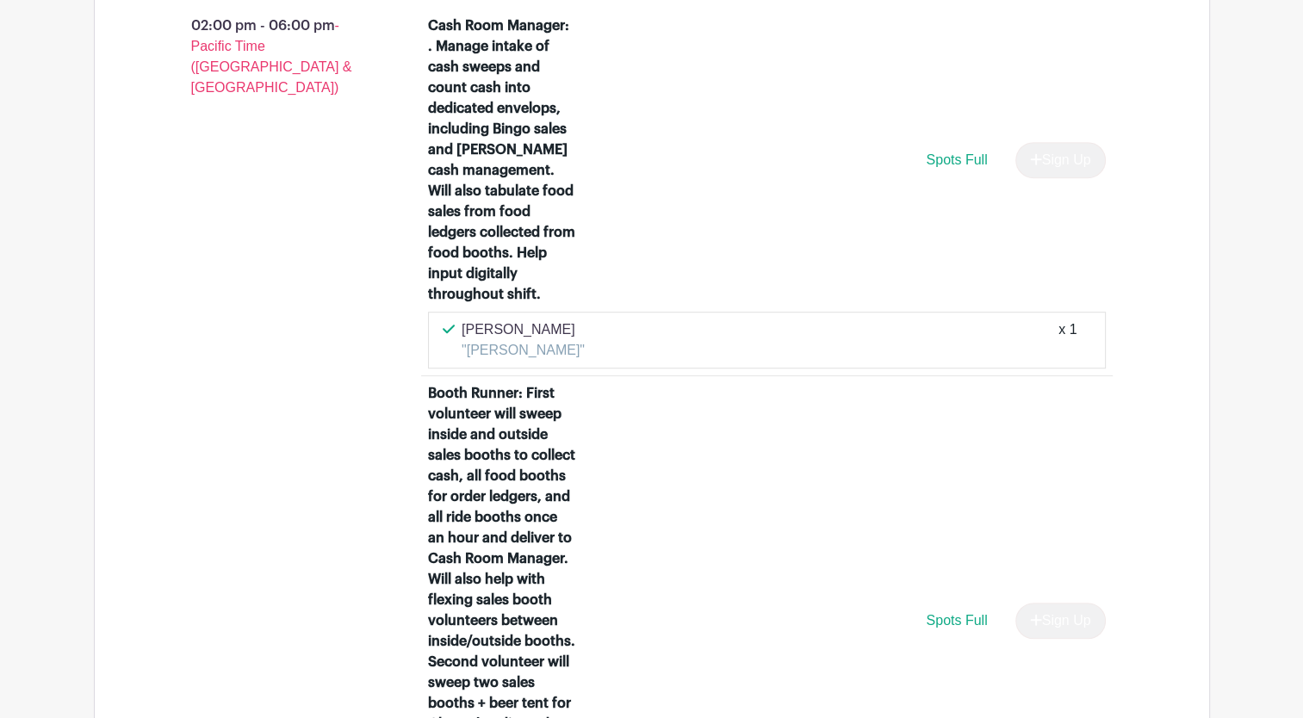
scroll to position [21086, 0]
